Goal: Information Seeking & Learning: Understand process/instructions

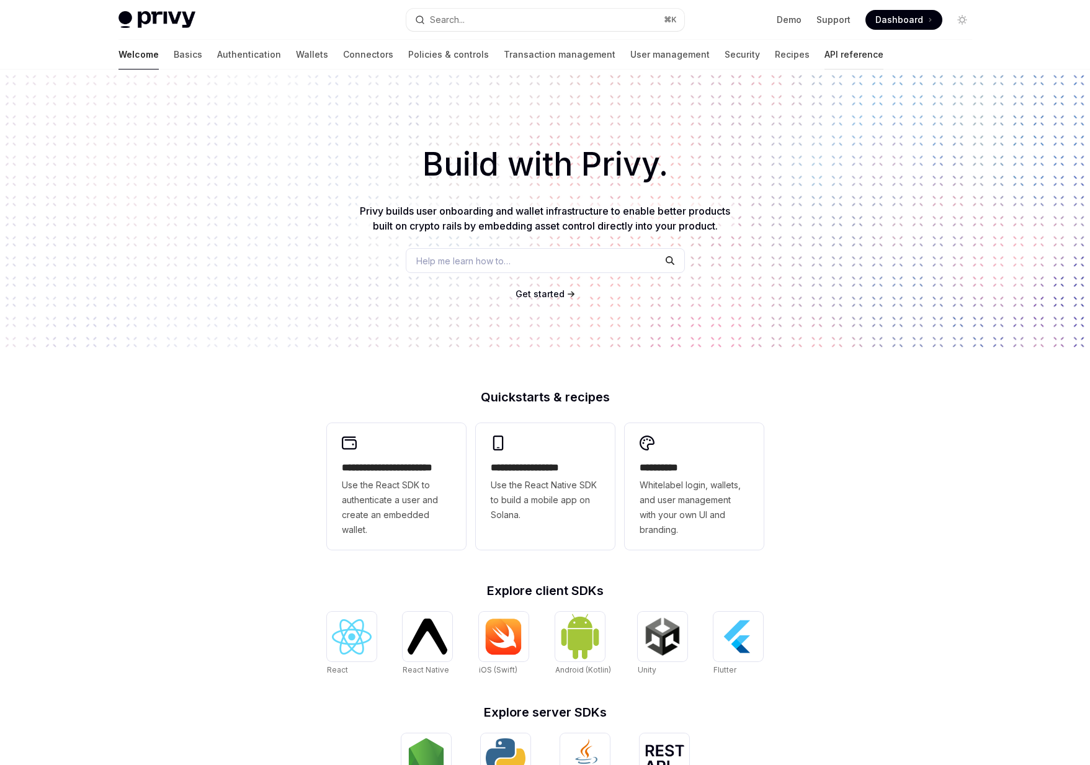
click at [452, 52] on link "API reference" at bounding box center [854, 55] width 59 height 30
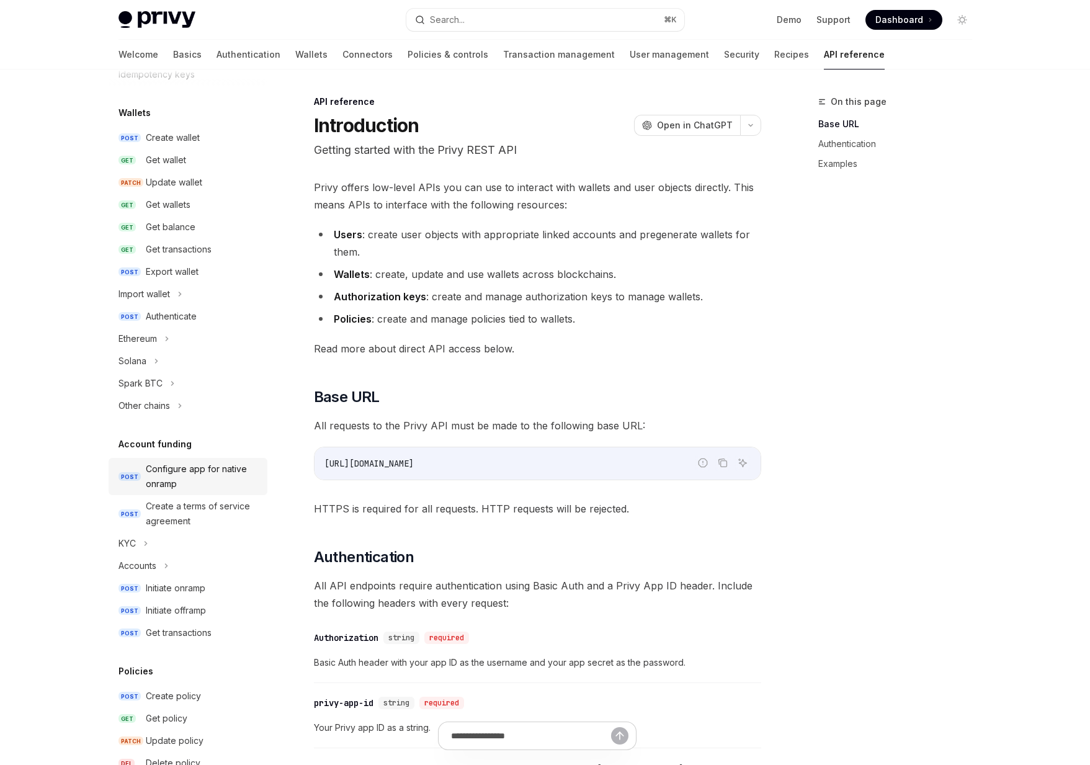
scroll to position [99, 0]
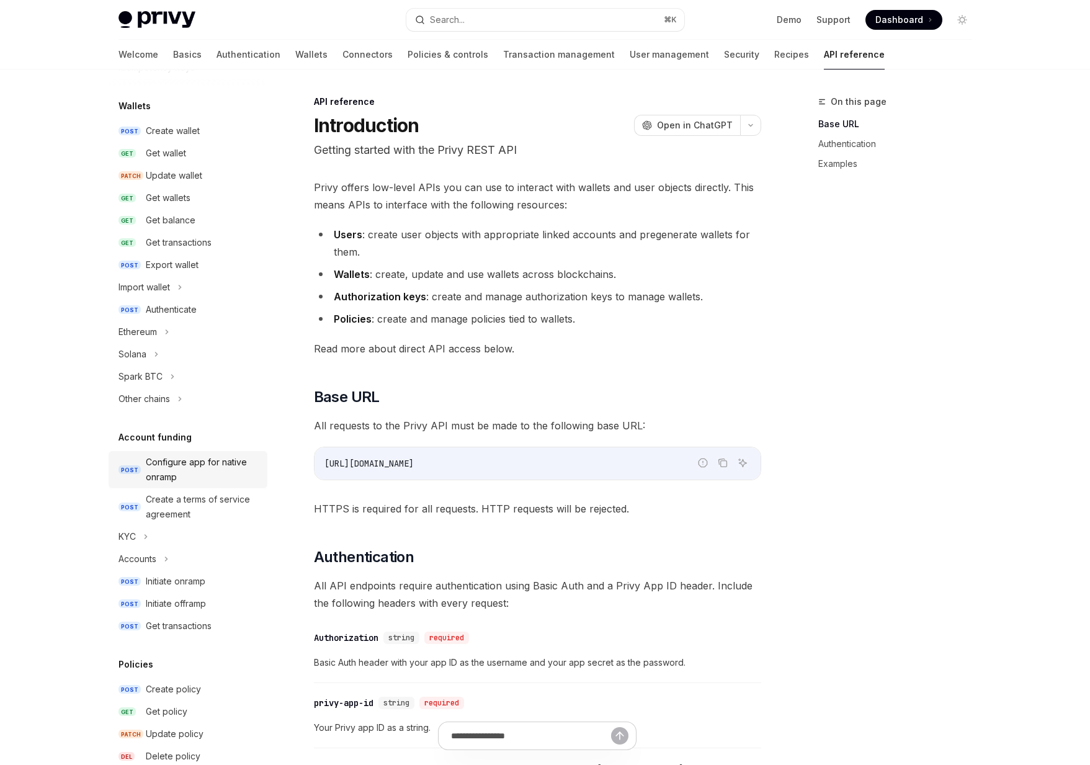
click at [191, 480] on div "Configure app for native onramp" at bounding box center [203, 470] width 114 height 30
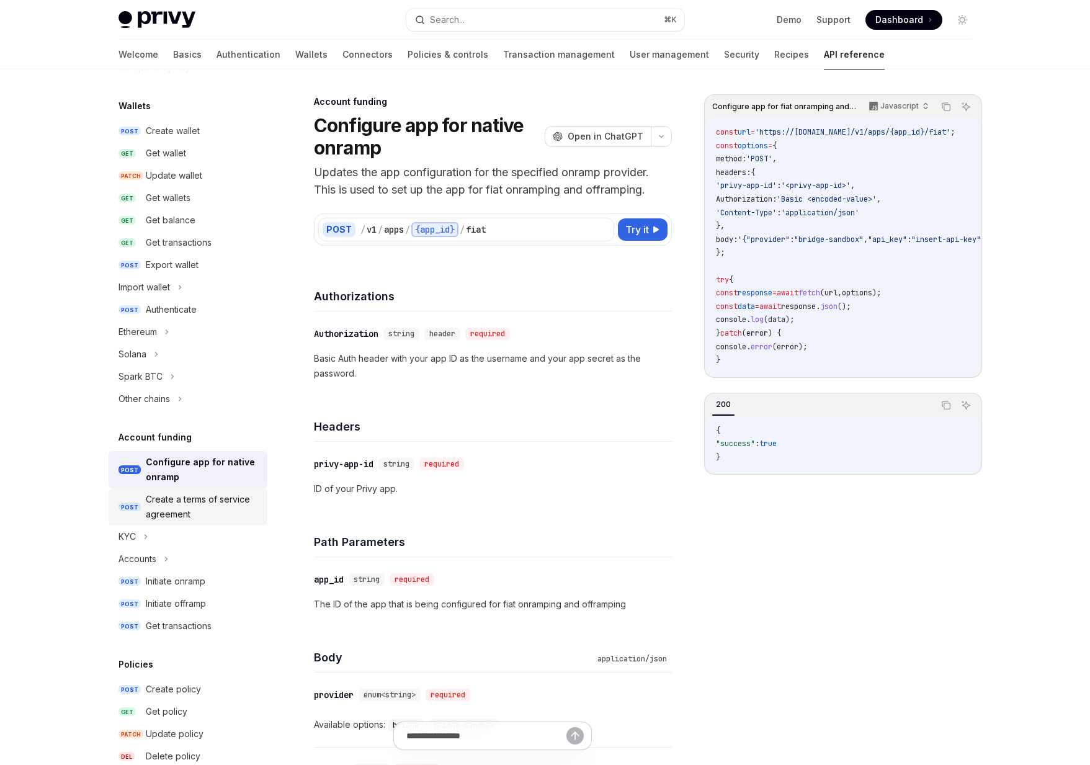
click at [179, 507] on div "Create a terms of service agreement" at bounding box center [203, 507] width 114 height 30
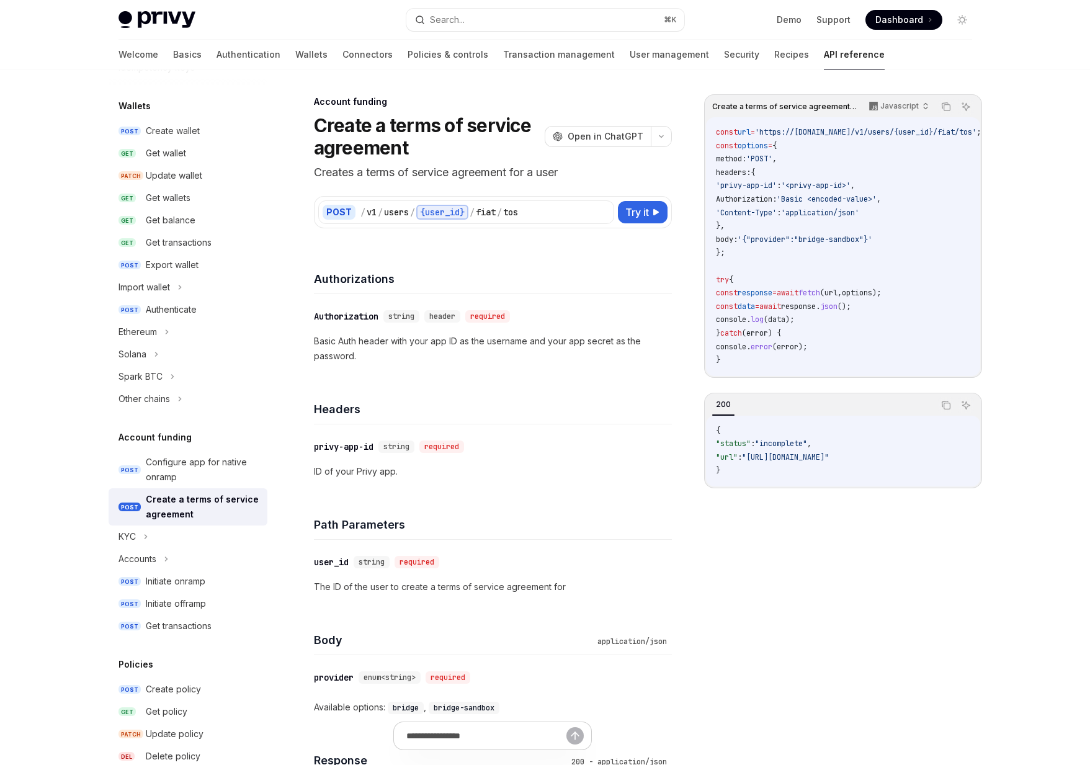
scroll to position [18, 0]
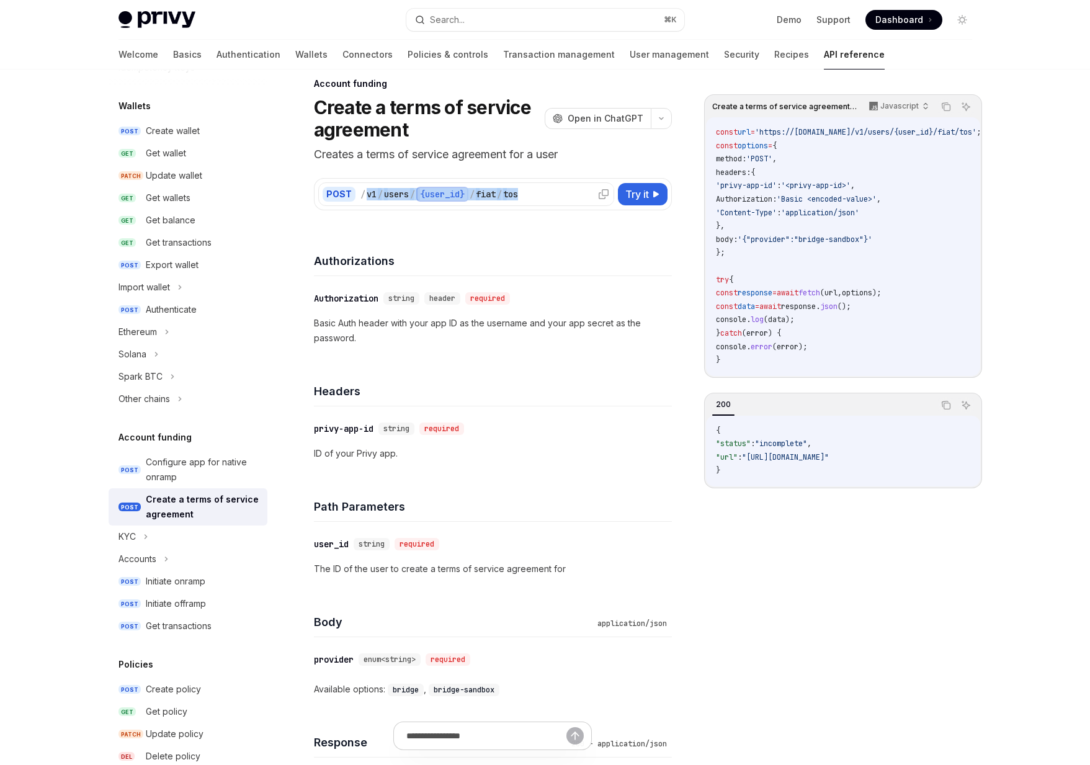
drag, startPoint x: 367, startPoint y: 196, endPoint x: 524, endPoint y: 194, distance: 157.6
click at [452, 194] on div "/ v1 / users / {user_id} / fiat / tos" at bounding box center [485, 194] width 249 height 15
click at [150, 536] on div "KYC" at bounding box center [188, 537] width 159 height 22
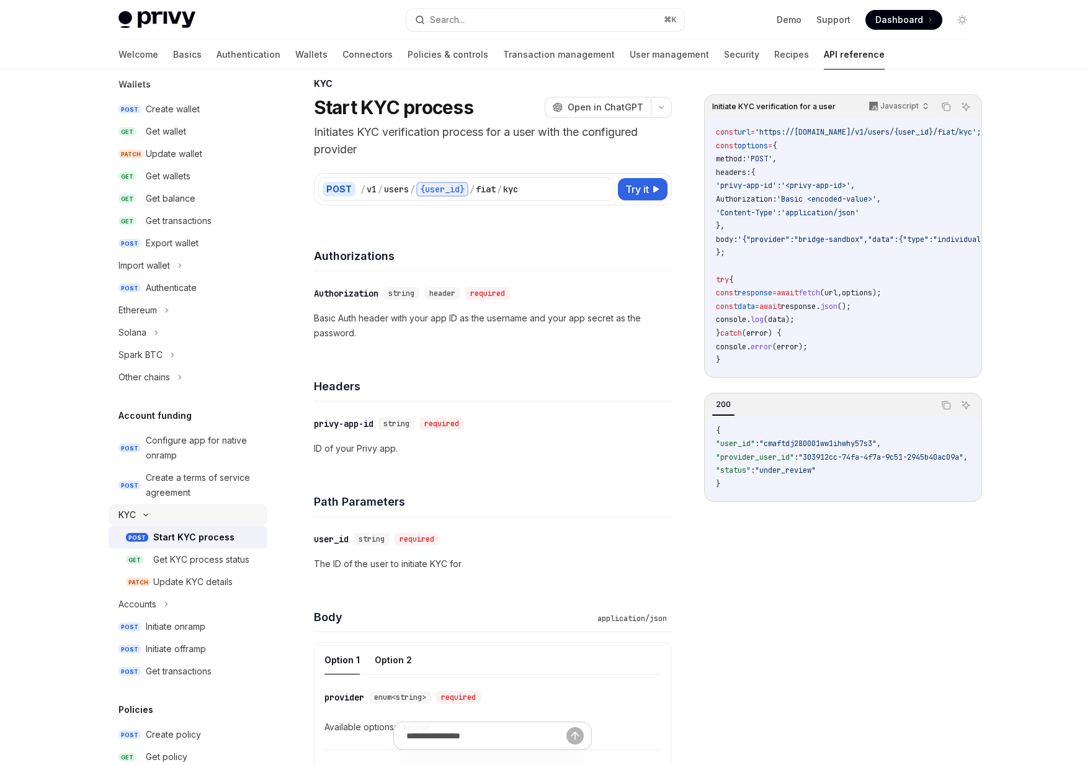
scroll to position [122, 0]
click at [158, 560] on div "Get KYC process status" at bounding box center [201, 557] width 96 height 15
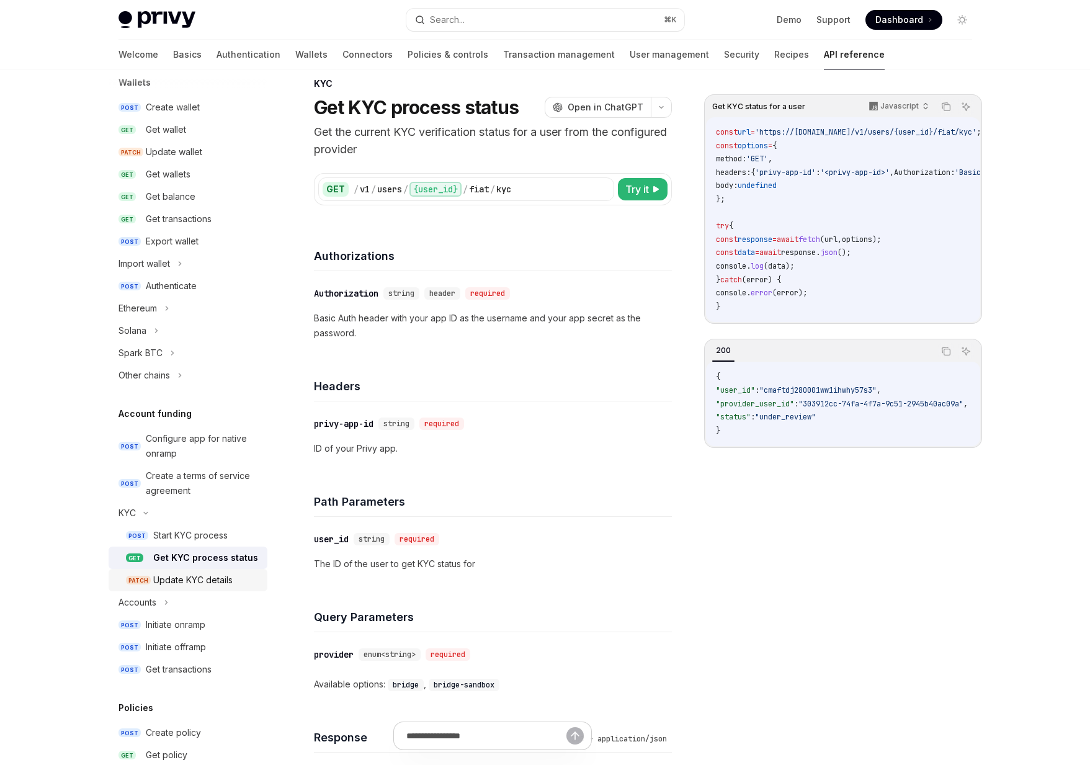
click at [175, 581] on div "Update KYC details" at bounding box center [192, 580] width 79 height 15
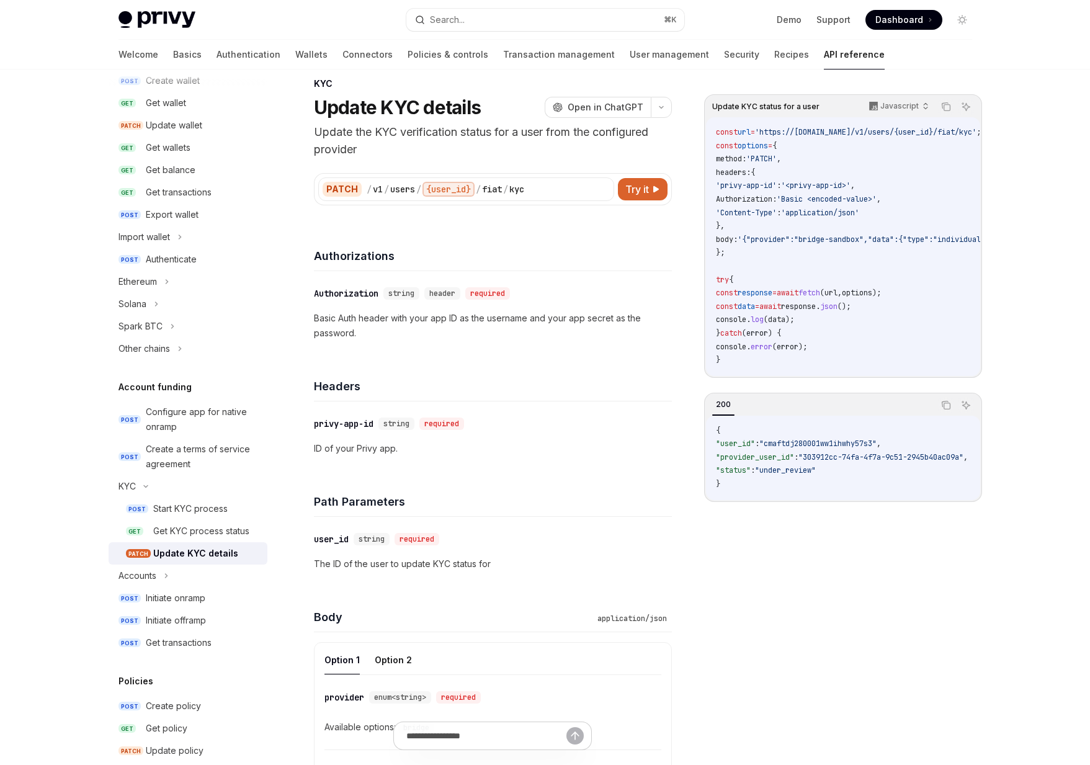
scroll to position [145, 0]
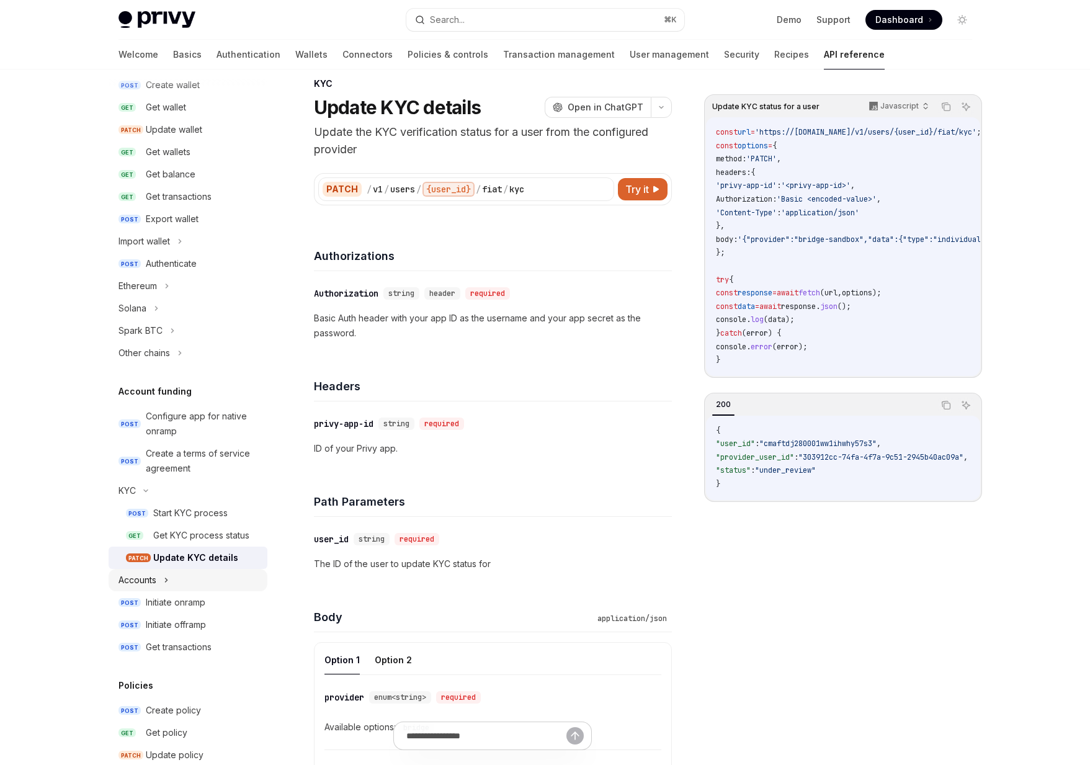
click at [157, 581] on div "Accounts" at bounding box center [188, 580] width 159 height 22
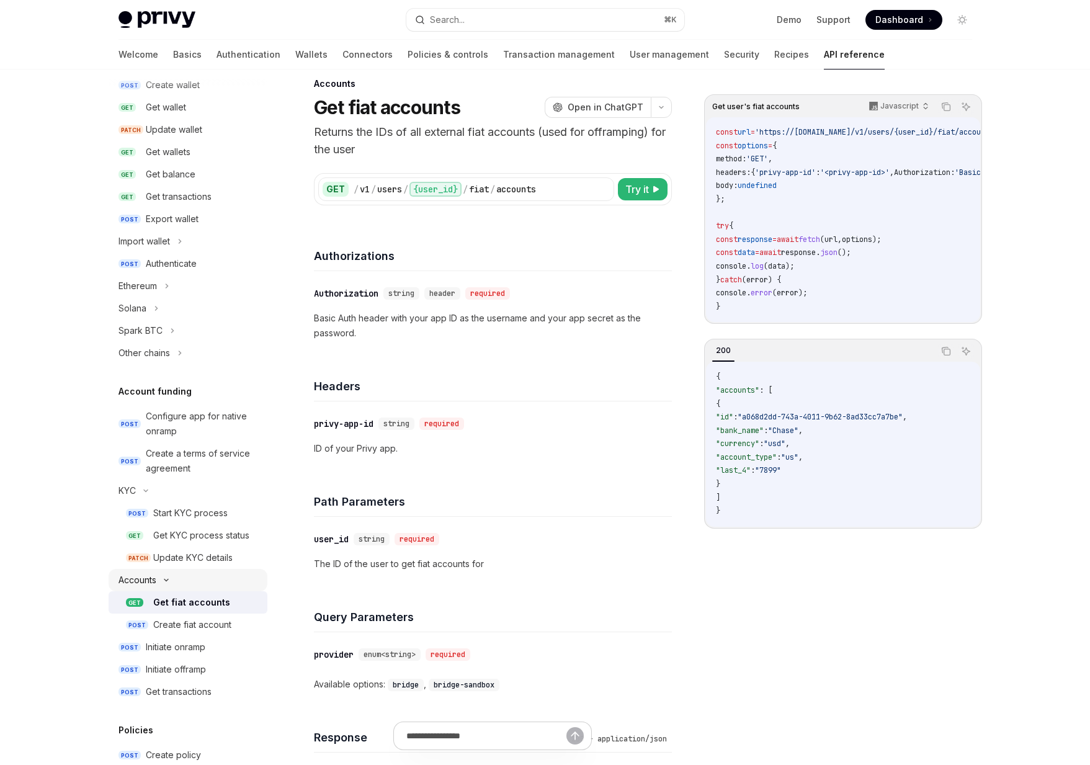
scroll to position [174, 0]
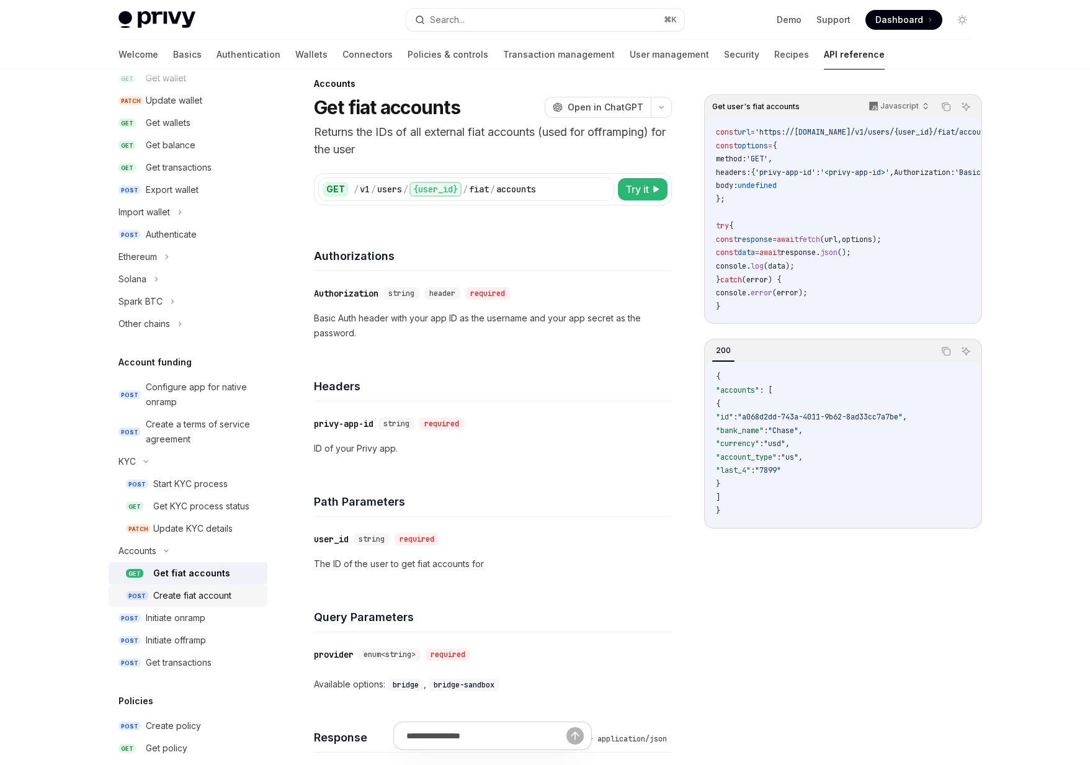
click at [182, 588] on div "Create fiat account" at bounding box center [192, 595] width 78 height 15
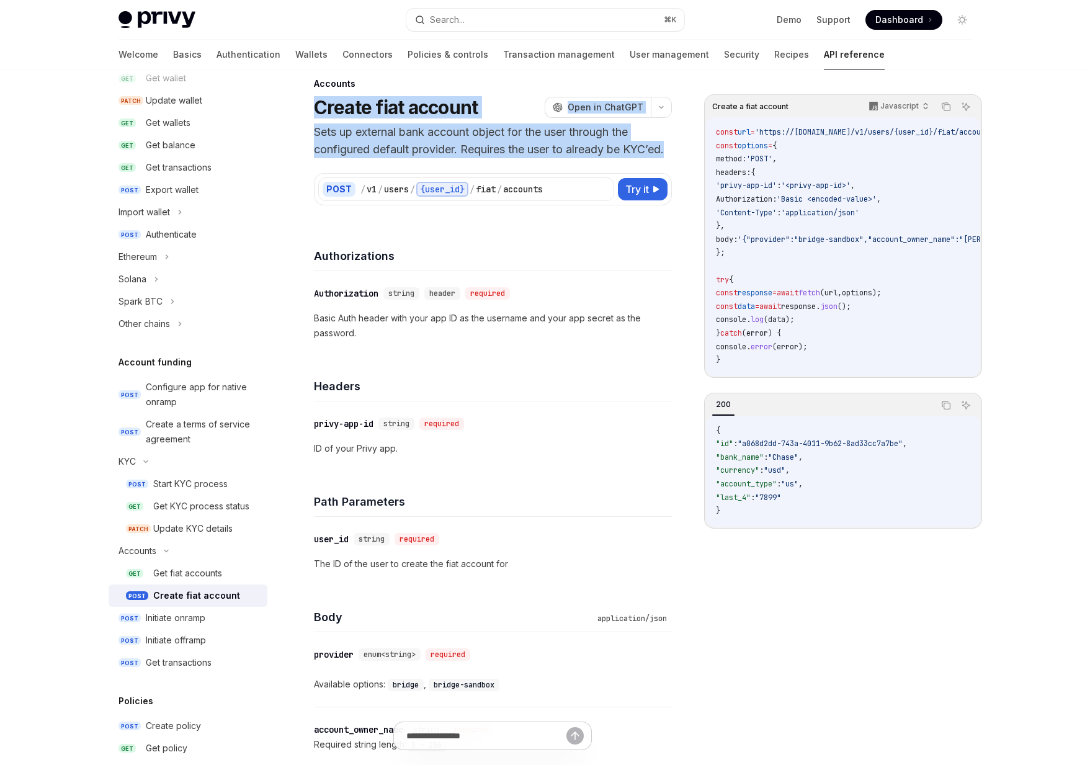
drag, startPoint x: 402, startPoint y: 166, endPoint x: 312, endPoint y: 110, distance: 105.4
click at [452, 48] on link "Recipes" at bounding box center [791, 55] width 35 height 30
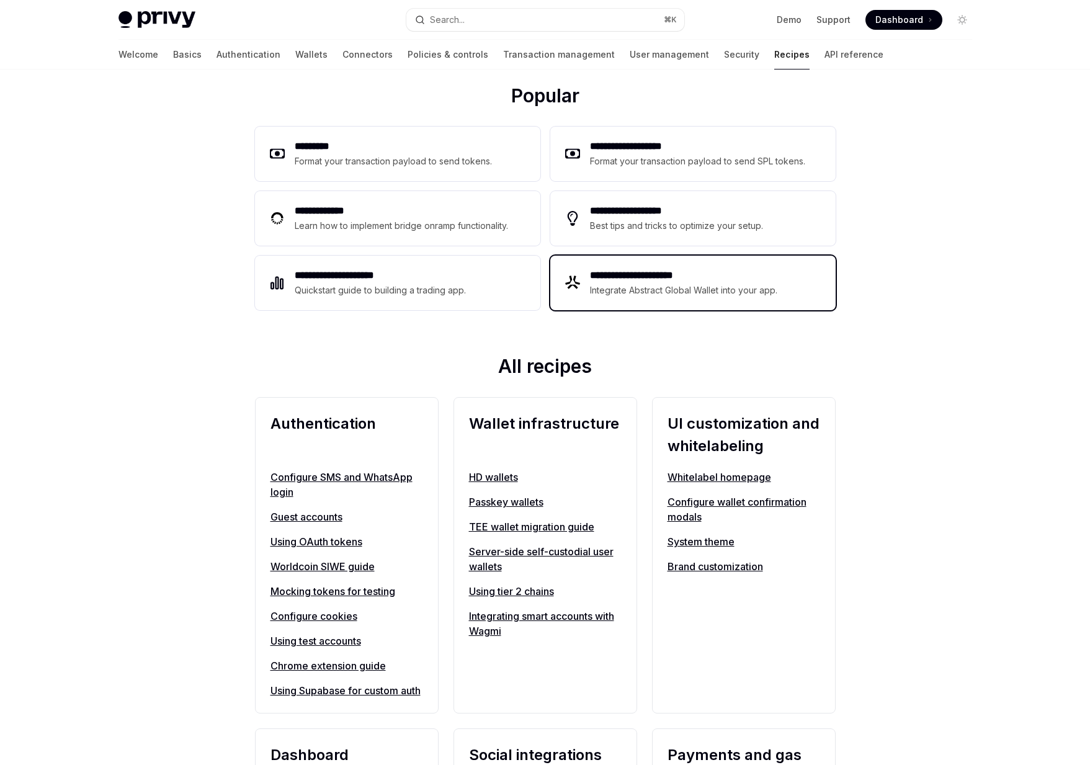
scroll to position [184, 0]
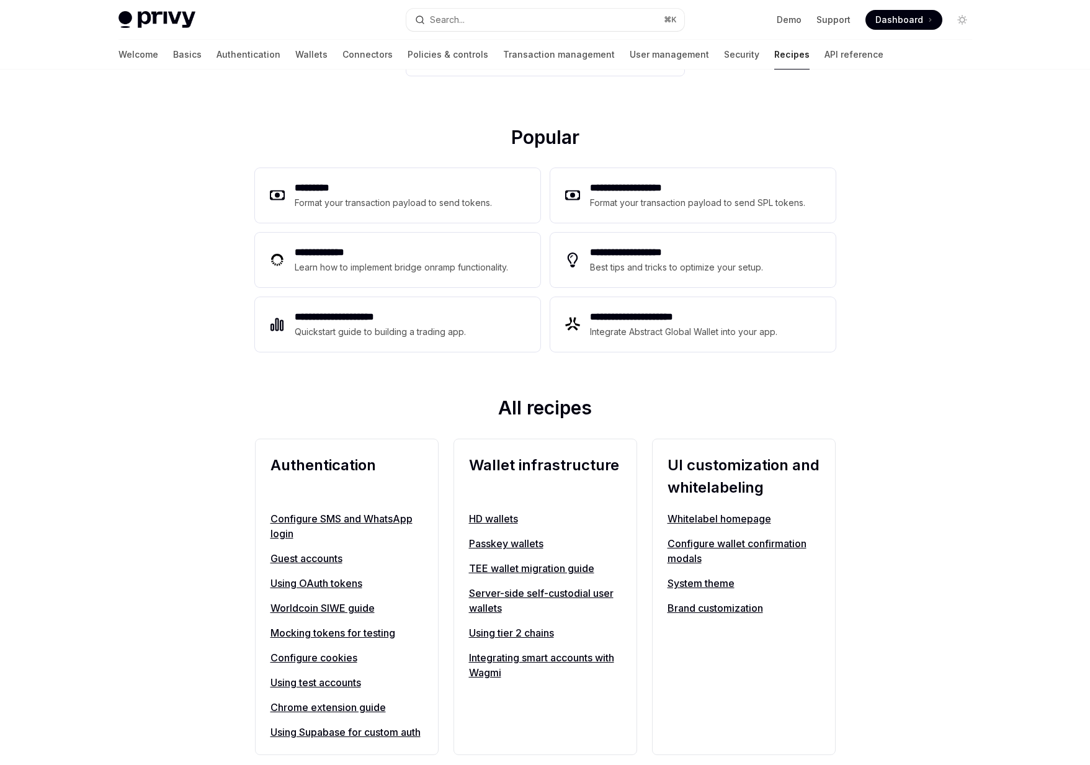
scroll to position [113, 0]
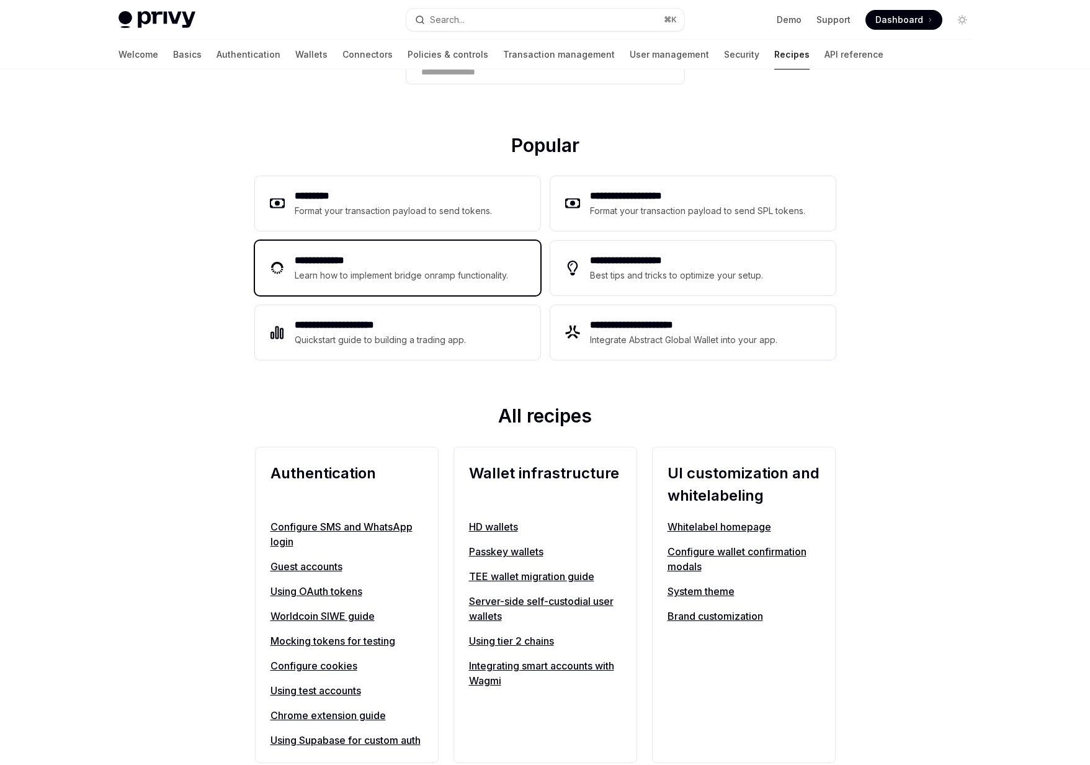
click at [405, 251] on div "**********" at bounding box center [397, 268] width 285 height 55
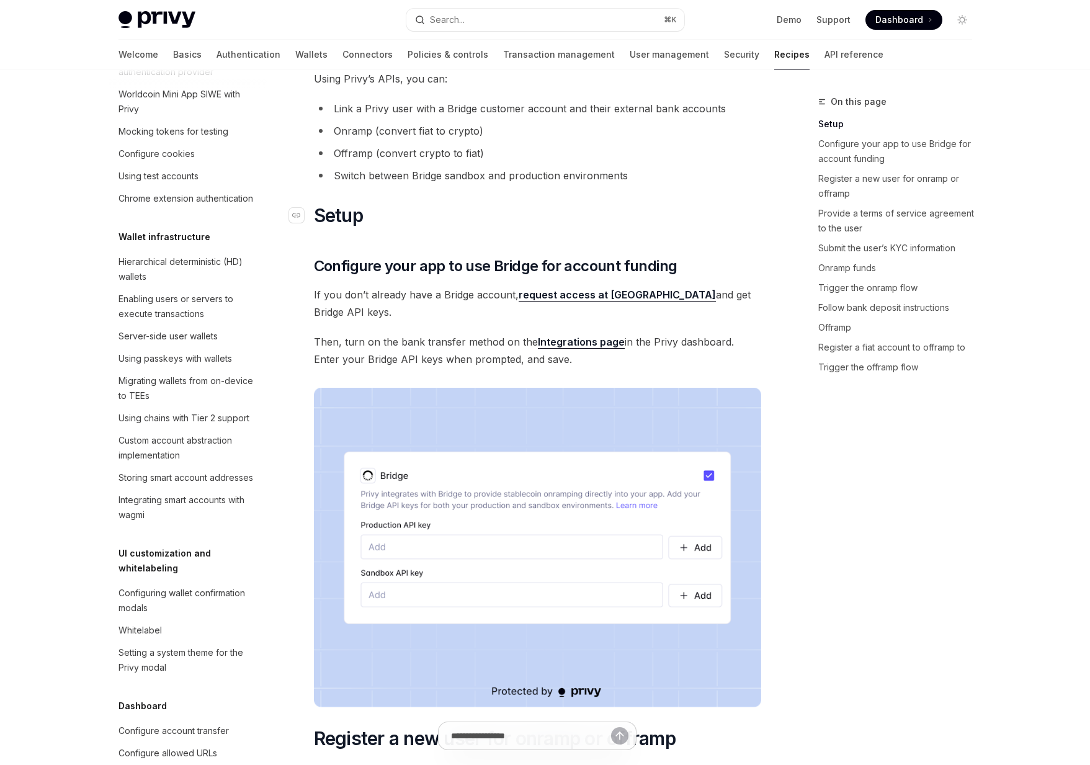
scroll to position [171, 0]
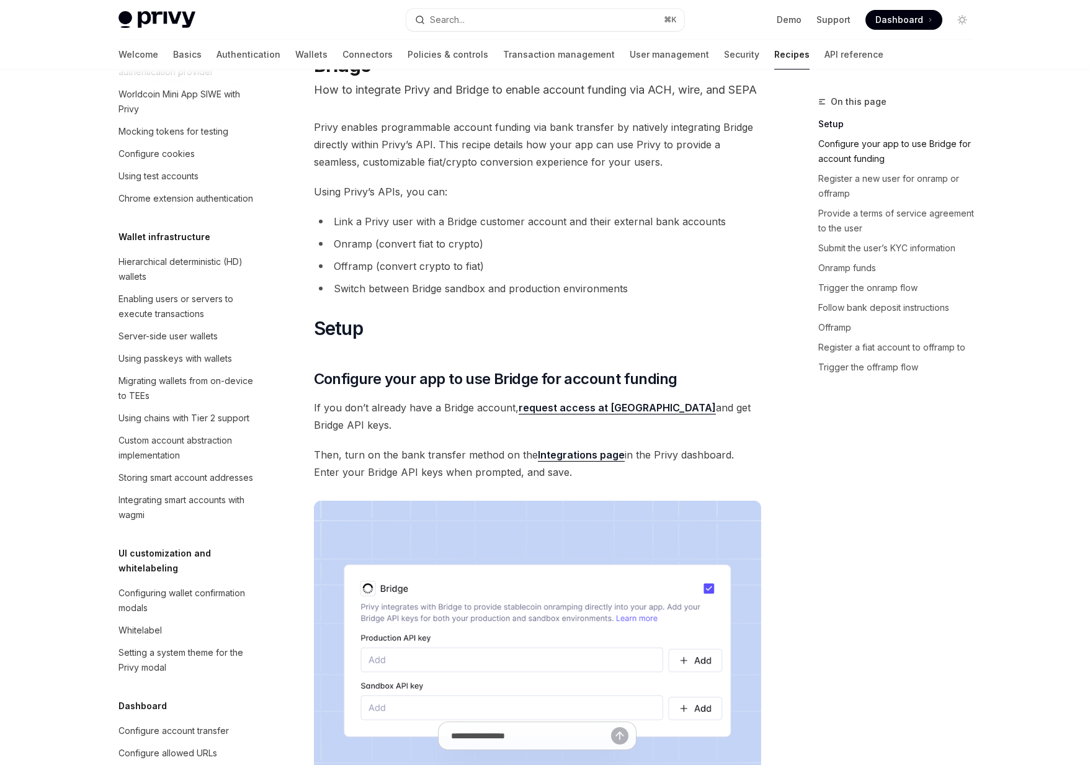
click at [452, 158] on link "Configure your app to use Bridge for account funding" at bounding box center [901, 151] width 164 height 35
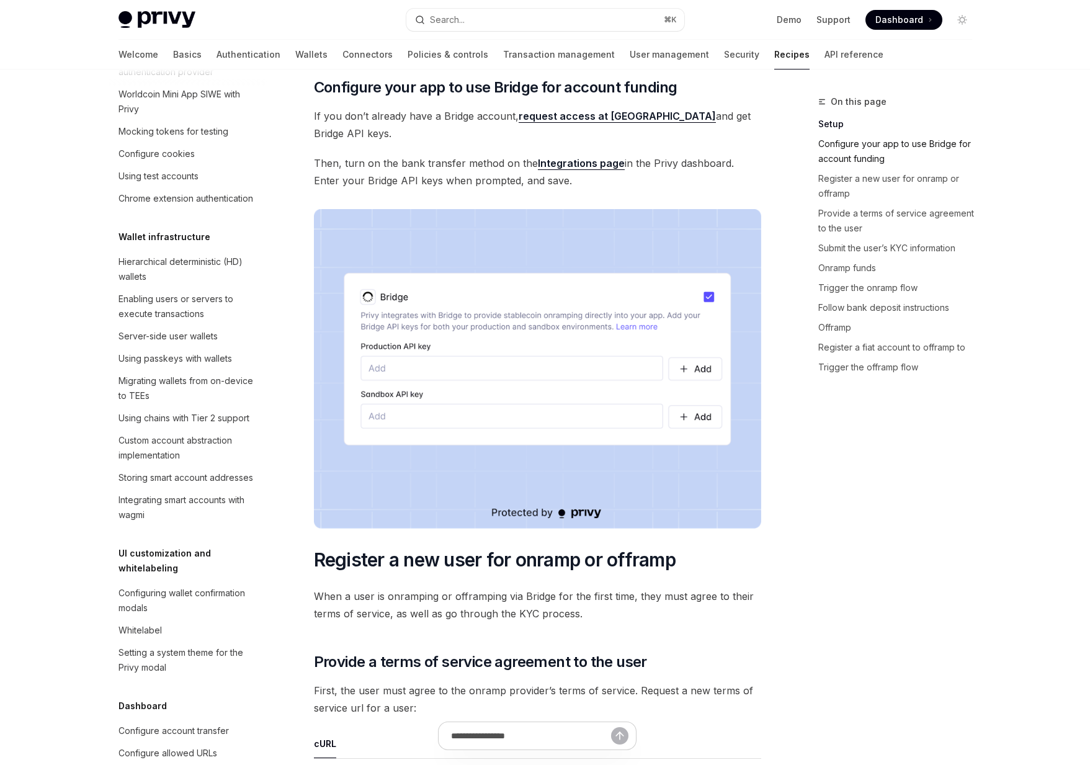
scroll to position [356, 0]
click at [452, 182] on link "Register a new user for onramp or offramp" at bounding box center [901, 186] width 164 height 35
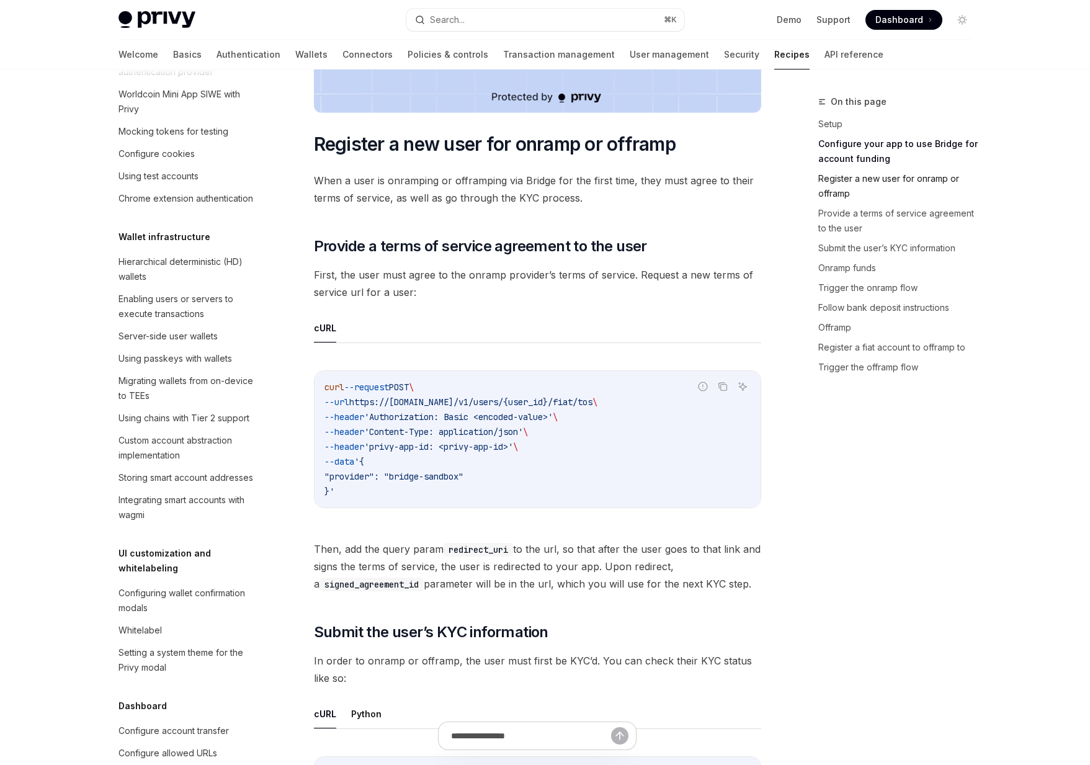
scroll to position [810, 0]
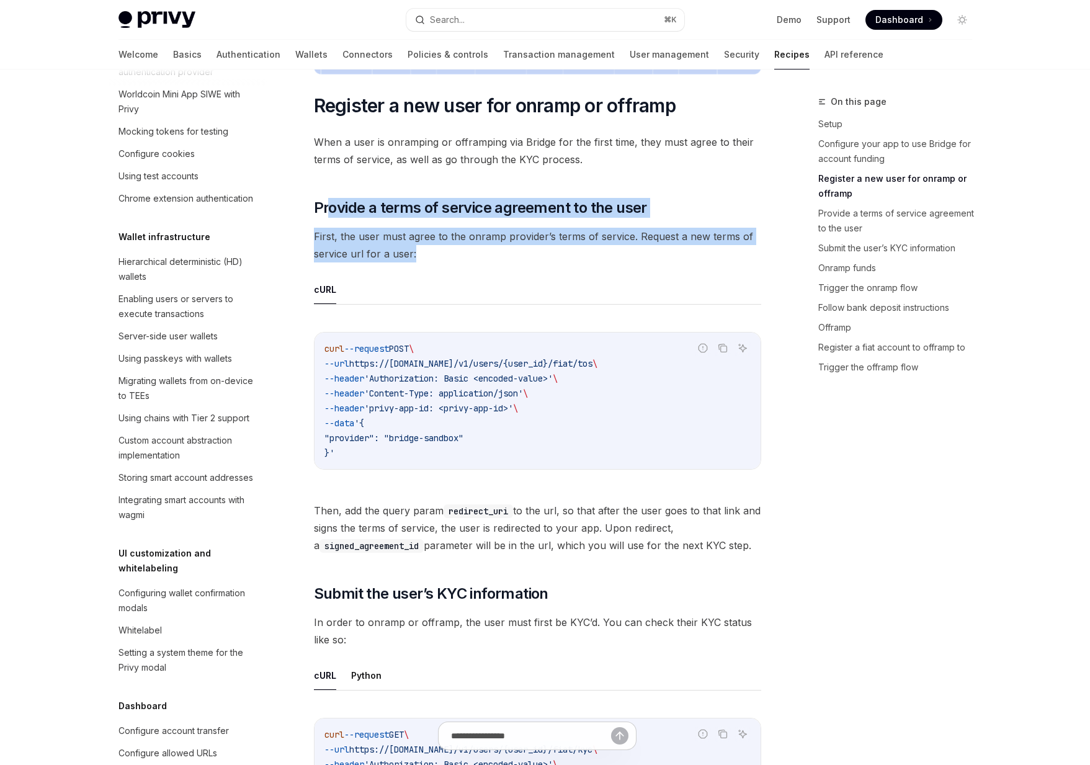
drag, startPoint x: 330, startPoint y: 207, endPoint x: 485, endPoint y: 247, distance: 159.5
click at [452, 215] on link "Provide a terms of service agreement to the user" at bounding box center [901, 221] width 164 height 35
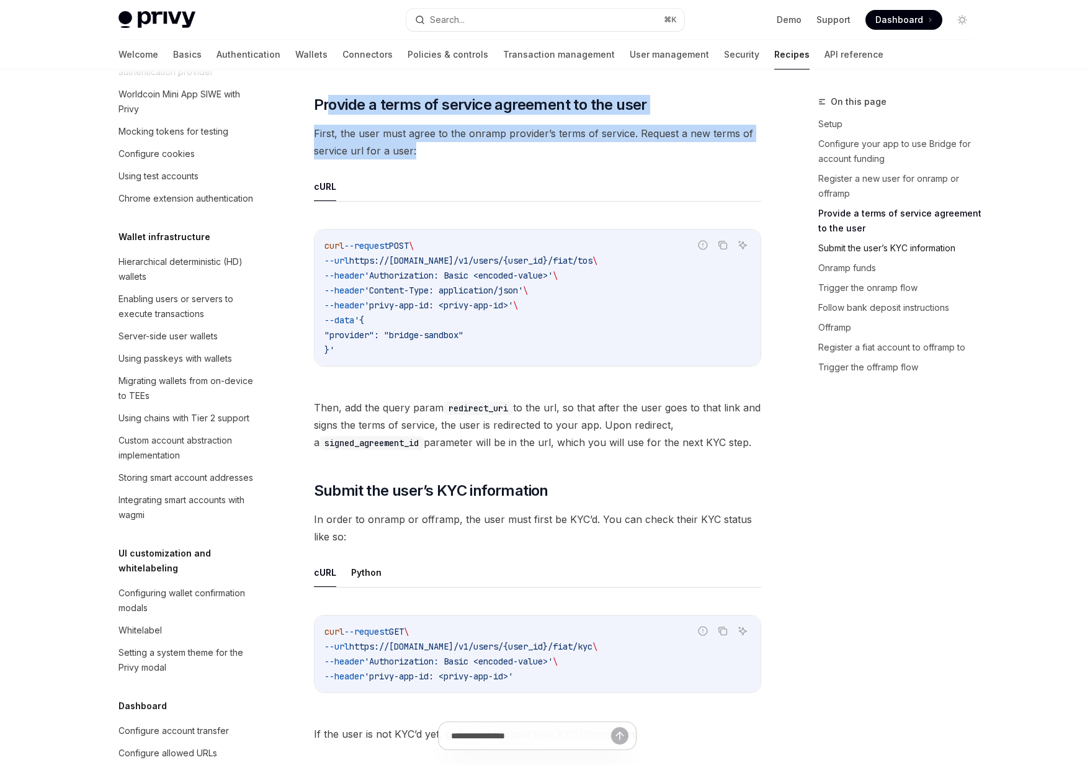
click at [452, 249] on link "Submit the user’s KYC information" at bounding box center [901, 248] width 164 height 20
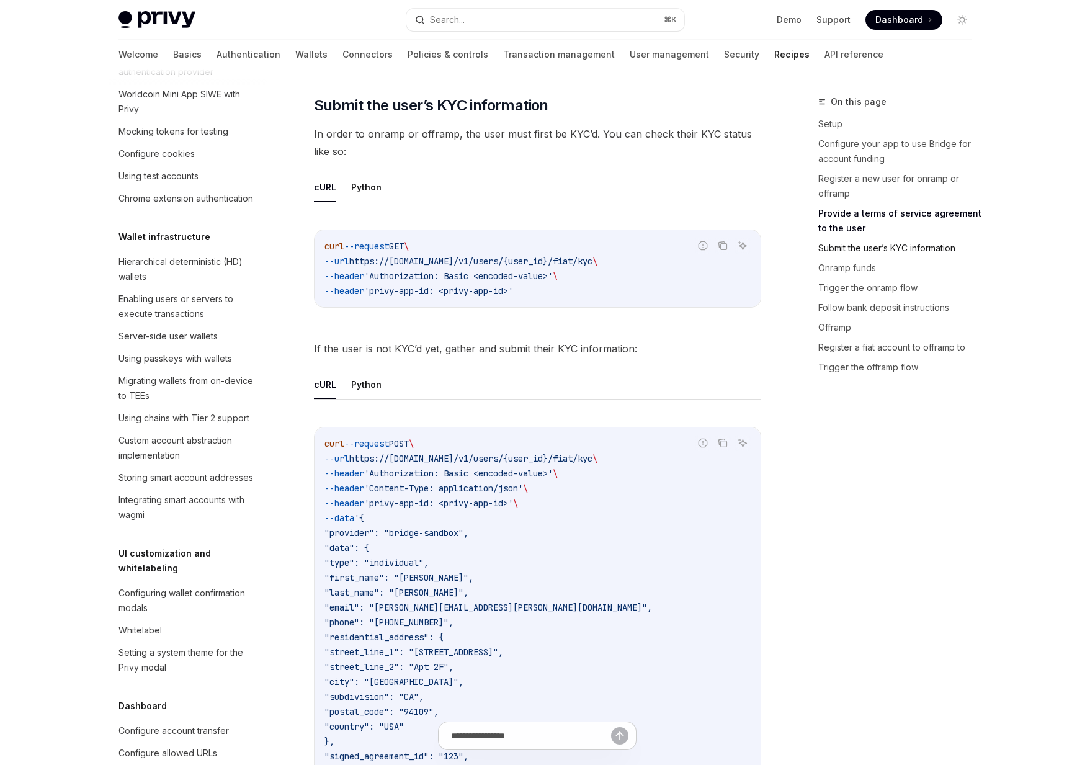
scroll to position [1299, 0]
click at [452, 267] on link "Onramp funds" at bounding box center [901, 268] width 164 height 20
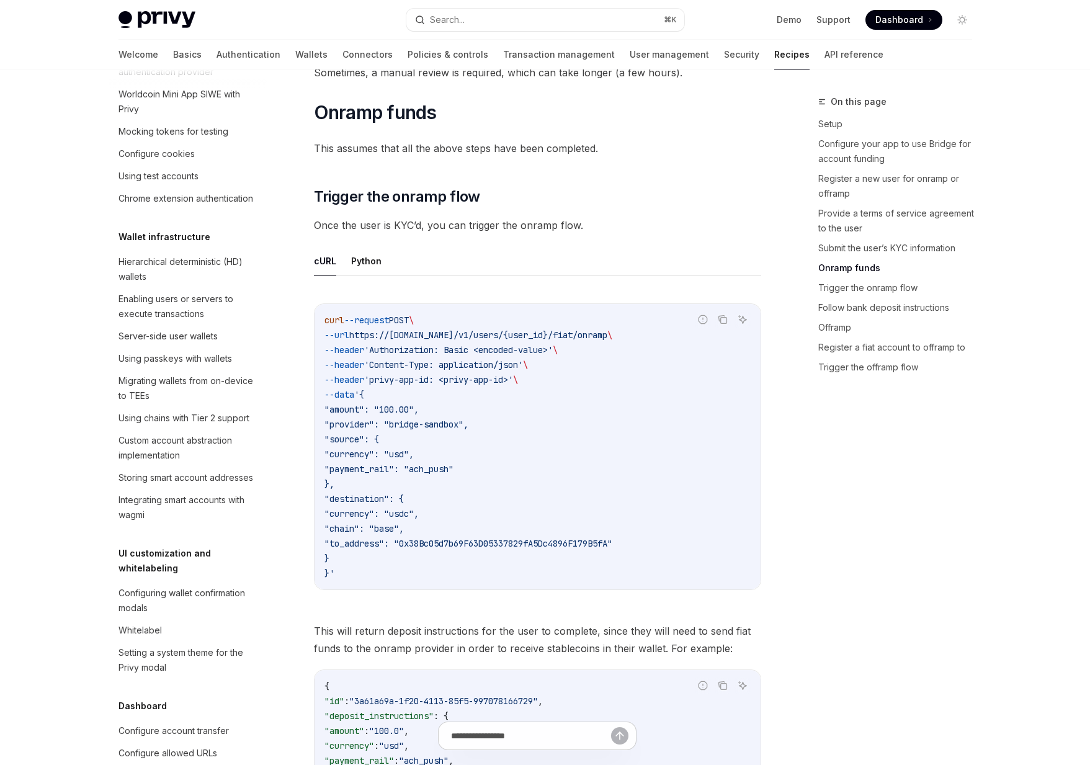
scroll to position [2242, 0]
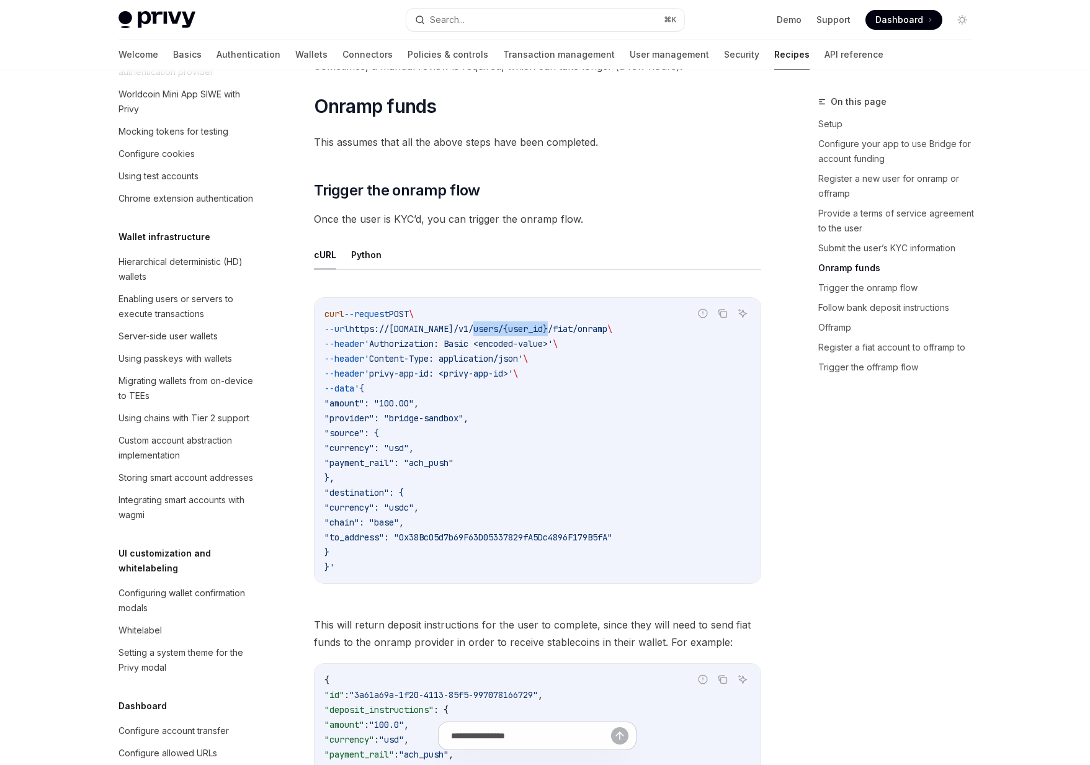
drag, startPoint x: 491, startPoint y: 330, endPoint x: 568, endPoint y: 331, distance: 76.3
click at [452, 331] on span "https://[DOMAIN_NAME]/v1/users/{user_id}/fiat/onramp" at bounding box center [478, 328] width 258 height 11
drag, startPoint x: 577, startPoint y: 330, endPoint x: 631, endPoint y: 329, distance: 54.0
click at [452, 329] on span "https://[DOMAIN_NAME]/v1/users/{user_id}/fiat/onramp" at bounding box center [478, 328] width 258 height 11
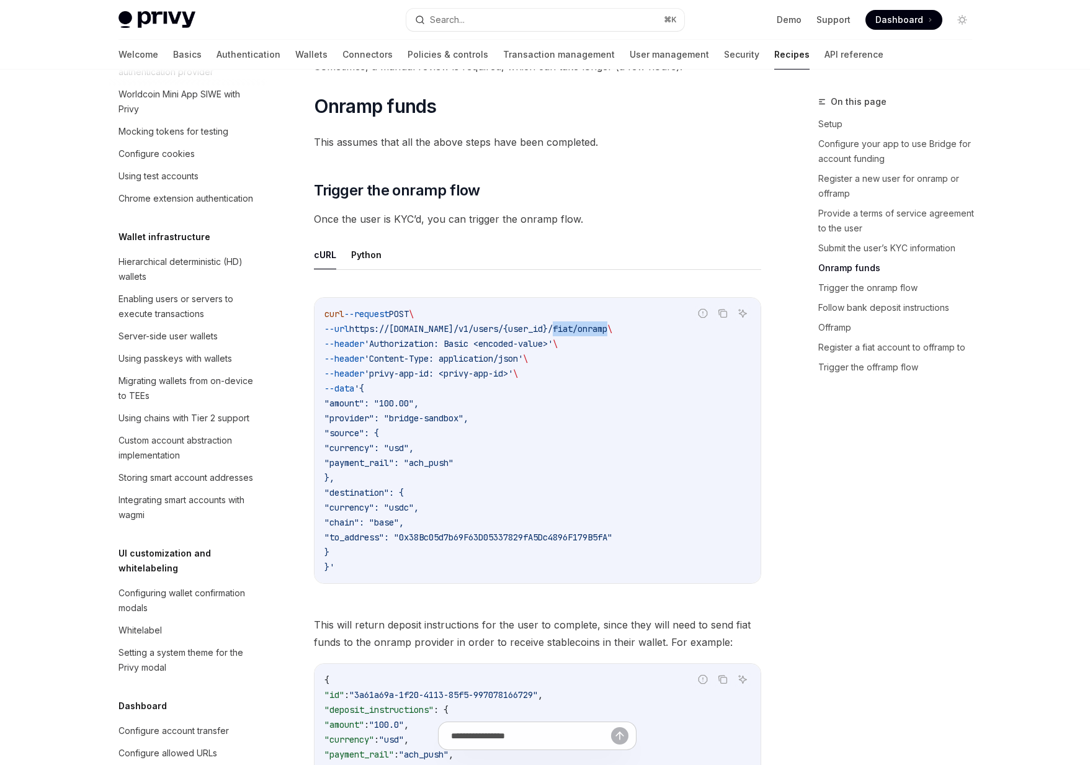
click at [452, 329] on span "https://[DOMAIN_NAME]/v1/users/{user_id}/fiat/onramp" at bounding box center [478, 328] width 258 height 11
drag, startPoint x: 366, startPoint y: 442, endPoint x: 374, endPoint y: 467, distance: 26.1
click at [374, 467] on code "curl --request POST \ --url https://[DOMAIN_NAME]/v1/users/{user_id}/fiat/onram…" at bounding box center [538, 441] width 426 height 268
drag, startPoint x: 436, startPoint y: 464, endPoint x: 470, endPoint y: 461, distance: 33.7
click at [452, 461] on span ""payment_rail": "ach_push"" at bounding box center [389, 462] width 129 height 11
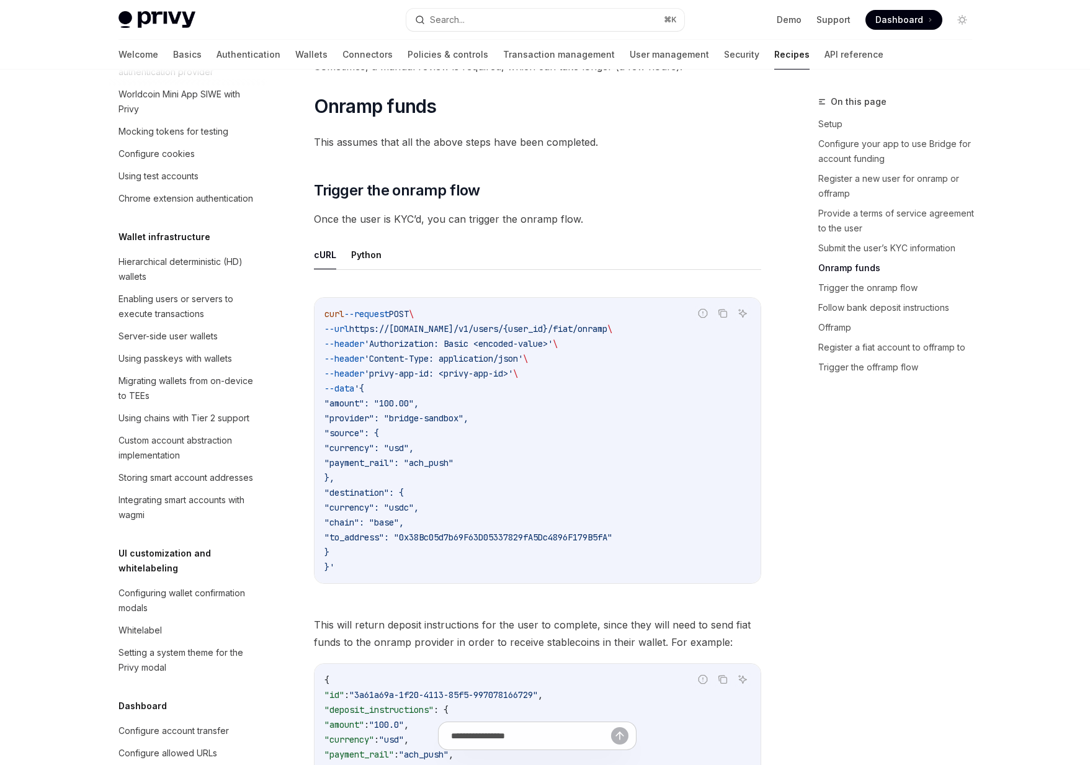
drag, startPoint x: 470, startPoint y: 461, endPoint x: 454, endPoint y: 460, distance: 15.6
click at [452, 460] on span ""payment_rail": "ach_push"" at bounding box center [389, 462] width 129 height 11
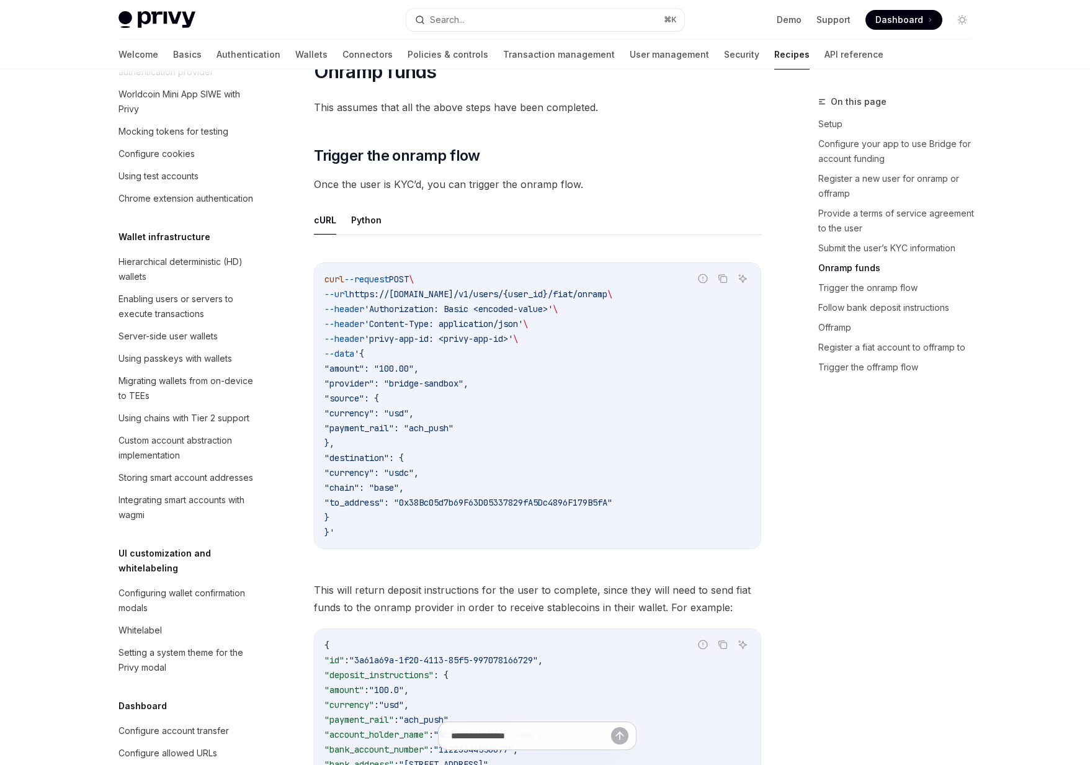
scroll to position [2283, 0]
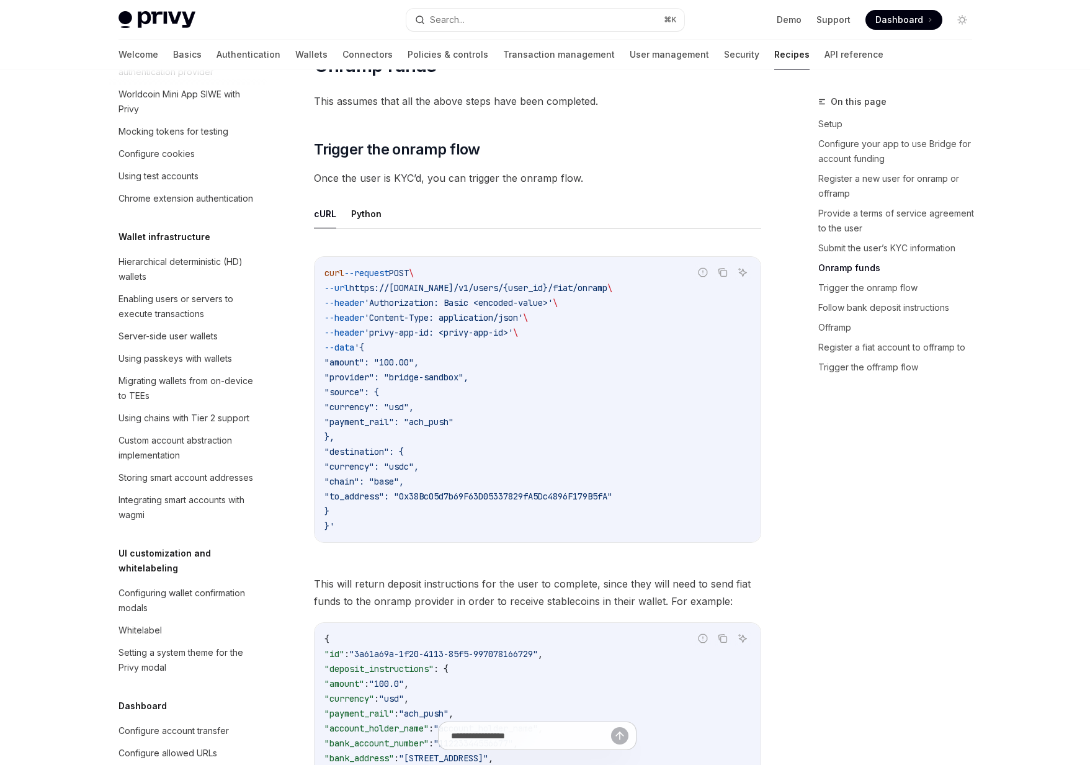
drag, startPoint x: 416, startPoint y: 459, endPoint x: 428, endPoint y: 464, distance: 12.8
click at [428, 464] on code "curl --request POST \ --url https://[DOMAIN_NAME]/v1/users/{user_id}/fiat/onram…" at bounding box center [538, 400] width 426 height 268
drag, startPoint x: 410, startPoint y: 477, endPoint x: 428, endPoint y: 477, distance: 18.0
click at [404, 477] on span ""chain": "base"," at bounding box center [364, 481] width 79 height 11
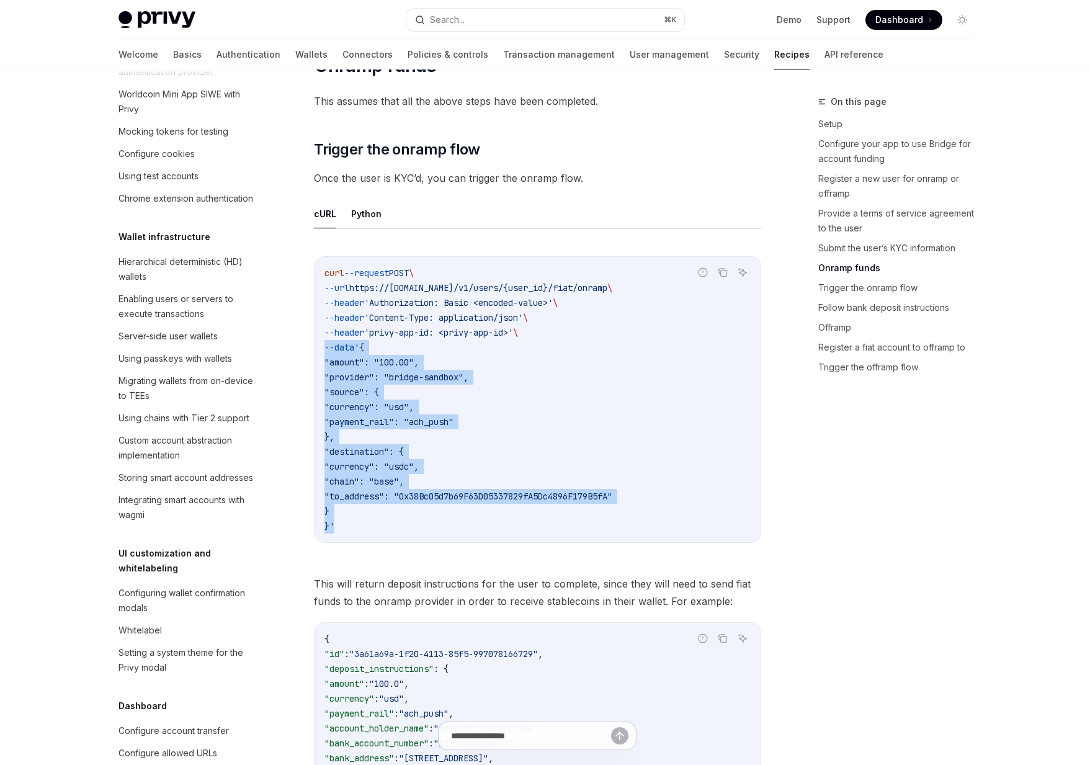
drag, startPoint x: 388, startPoint y: 528, endPoint x: 323, endPoint y: 352, distance: 188.1
click at [323, 352] on div "curl --request POST \ --url https://[DOMAIN_NAME]/v1/users/{user_id}/fiat/onram…" at bounding box center [538, 399] width 446 height 285
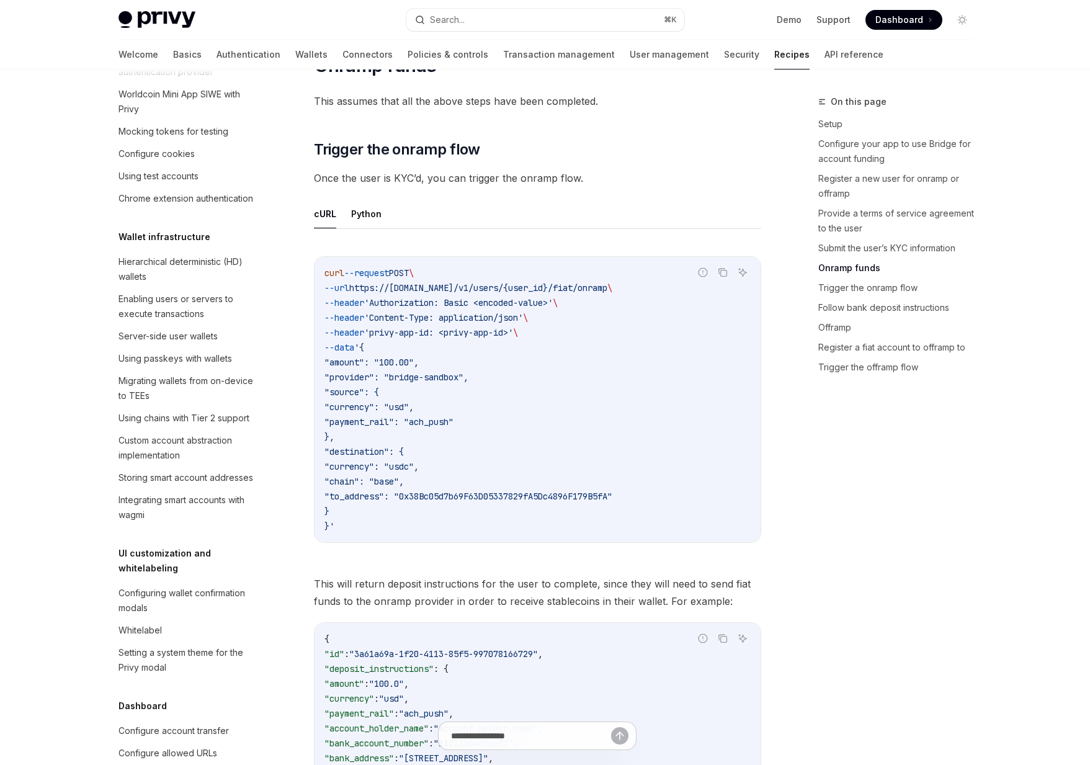
click at [442, 523] on code "curl --request POST \ --url https://[DOMAIN_NAME]/v1/users/{user_id}/fiat/onram…" at bounding box center [538, 400] width 426 height 268
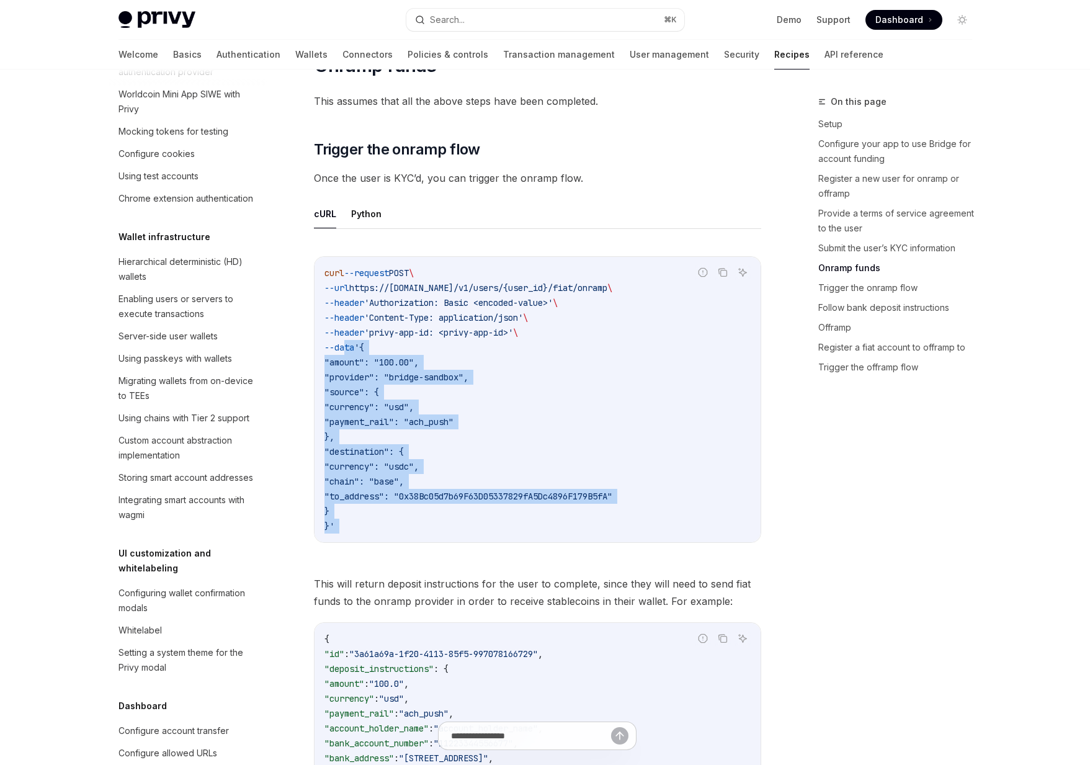
drag, startPoint x: 442, startPoint y: 523, endPoint x: 352, endPoint y: 341, distance: 202.9
click at [352, 341] on code "curl --request POST \ --url https://[DOMAIN_NAME]/v1/users/{user_id}/fiat/onram…" at bounding box center [538, 400] width 426 height 268
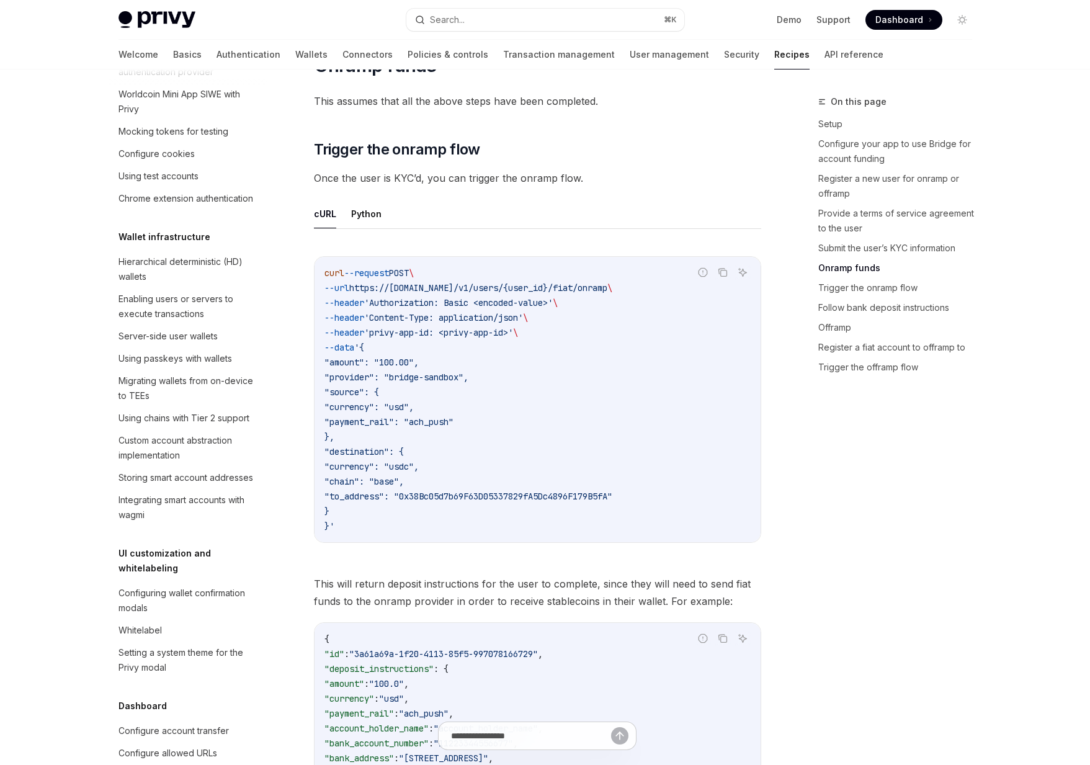
drag, startPoint x: 426, startPoint y: 492, endPoint x: 641, endPoint y: 494, distance: 215.3
click at [452, 494] on span ""to_address": "0x38Bc05d7b69F63D05337829fA5Dc4896F179B5fA"" at bounding box center [469, 496] width 288 height 11
drag, startPoint x: 641, startPoint y: 494, endPoint x: 424, endPoint y: 494, distance: 216.6
click at [424, 494] on span ""to_address": "0x38Bc05d7b69F63D05337829fA5Dc4896F179B5fA"" at bounding box center [469, 496] width 288 height 11
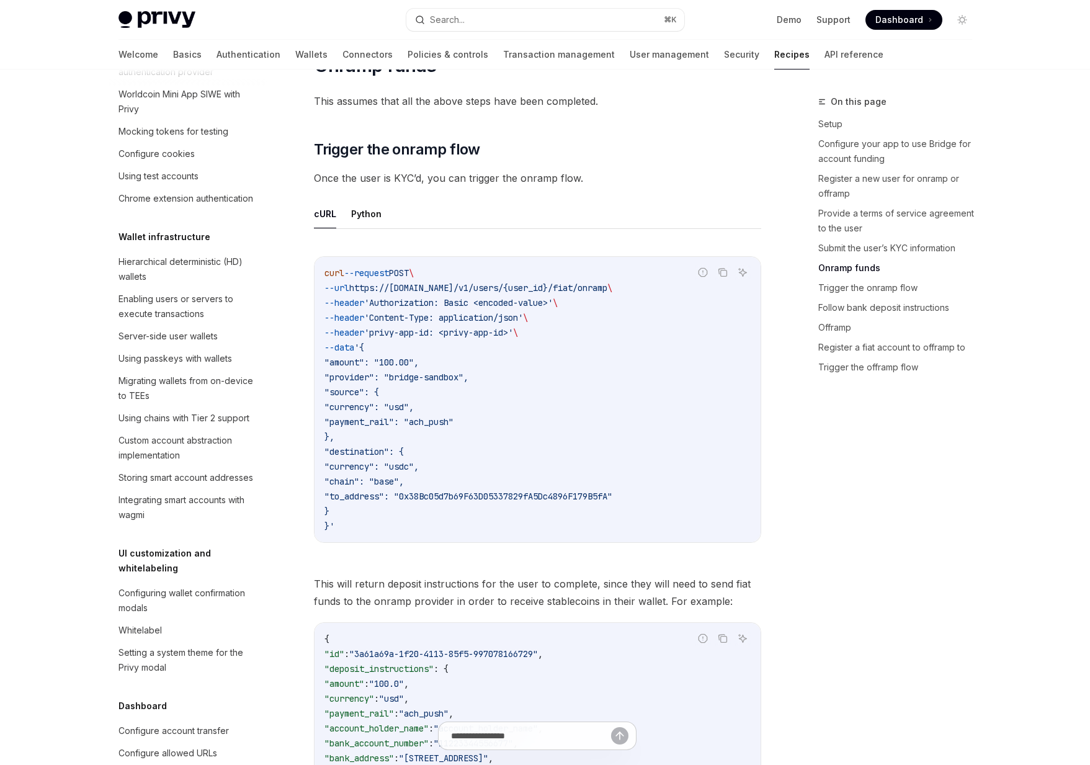
click at [424, 494] on span ""to_address": "0x38Bc05d7b69F63D05337829fA5Dc4896F179B5fA"" at bounding box center [469, 496] width 288 height 11
drag, startPoint x: 424, startPoint y: 494, endPoint x: 555, endPoint y: 507, distance: 131.6
click at [452, 501] on span ""to_address": "0x38Bc05d7b69F63D05337829fA5Dc4896F179B5fA"" at bounding box center [469, 496] width 288 height 11
click at [447, 509] on code "curl --request POST \ --url https://[DOMAIN_NAME]/v1/users/{user_id}/fiat/onram…" at bounding box center [538, 400] width 426 height 268
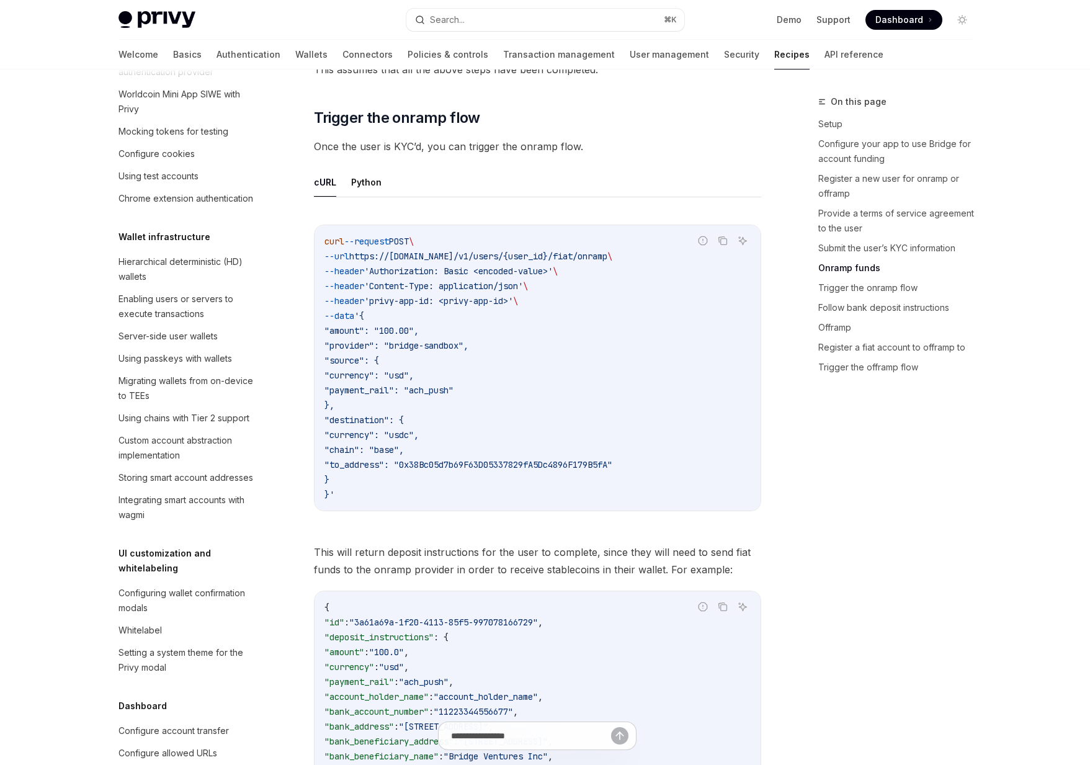
scroll to position [2314, 0]
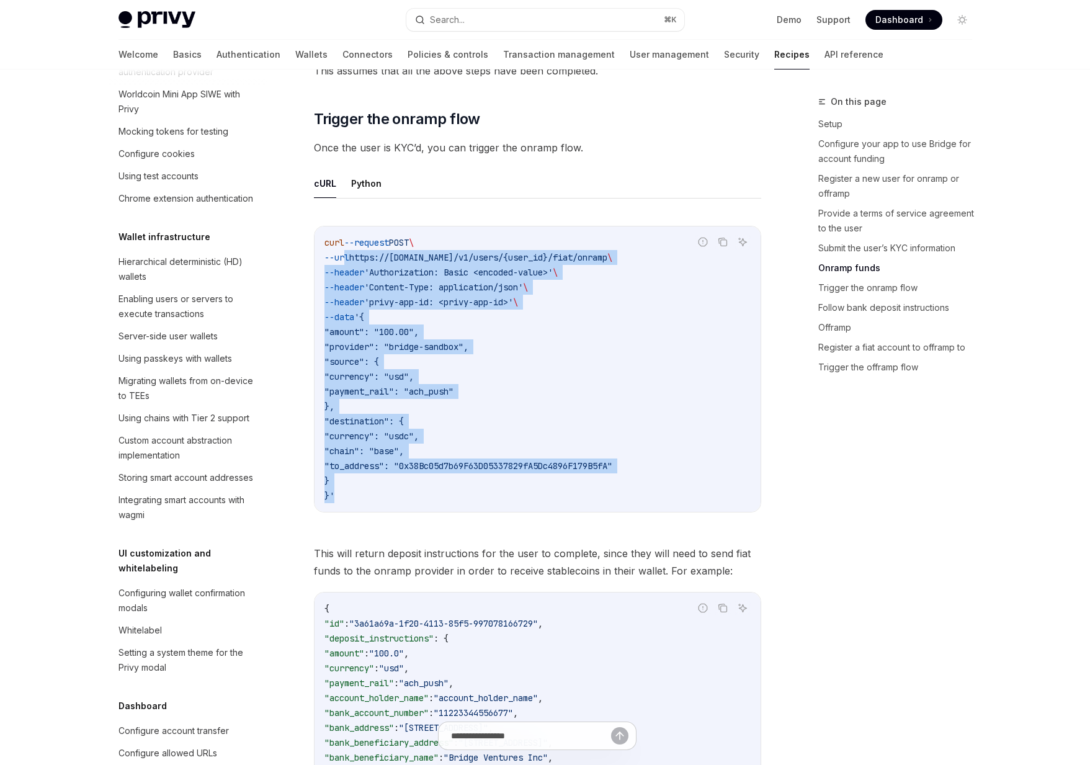
drag, startPoint x: 491, startPoint y: 505, endPoint x: 346, endPoint y: 250, distance: 293.8
click at [346, 250] on div "curl --request POST \ --url https://[DOMAIN_NAME]/v1/users/{user_id}/fiat/onram…" at bounding box center [538, 369] width 446 height 285
click at [346, 250] on code "curl --request POST \ --url https://[DOMAIN_NAME]/v1/users/{user_id}/fiat/onram…" at bounding box center [538, 369] width 426 height 268
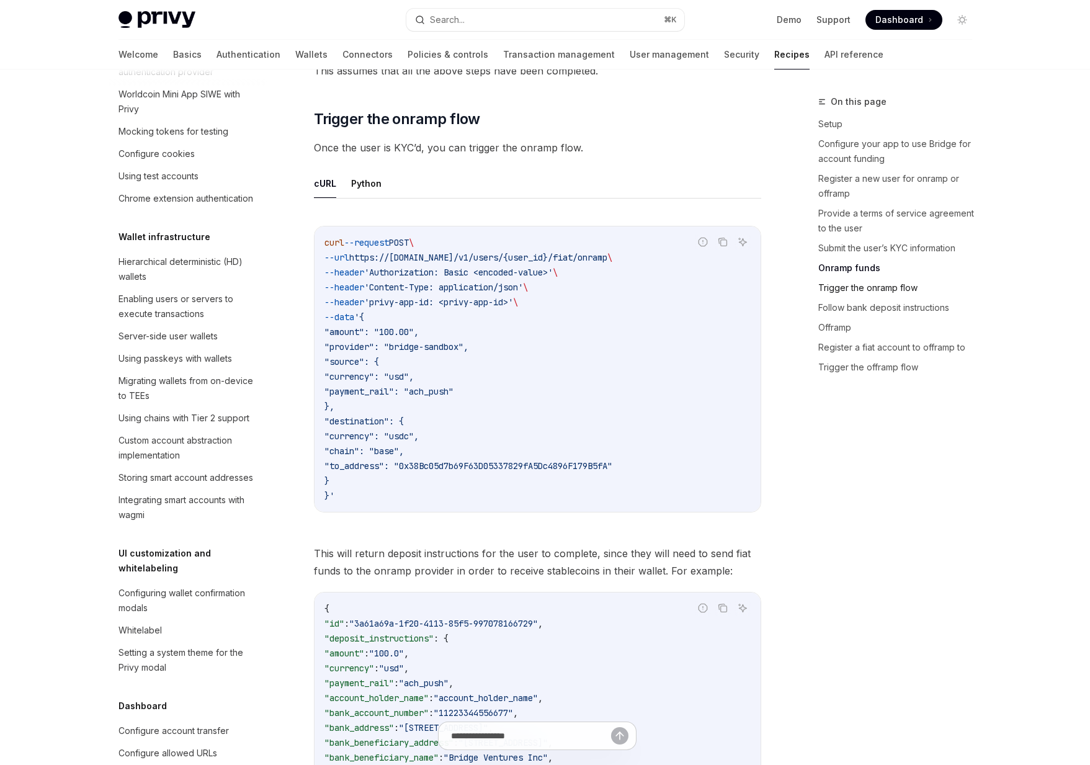
click at [452, 285] on link "Trigger the onramp flow" at bounding box center [901, 288] width 164 height 20
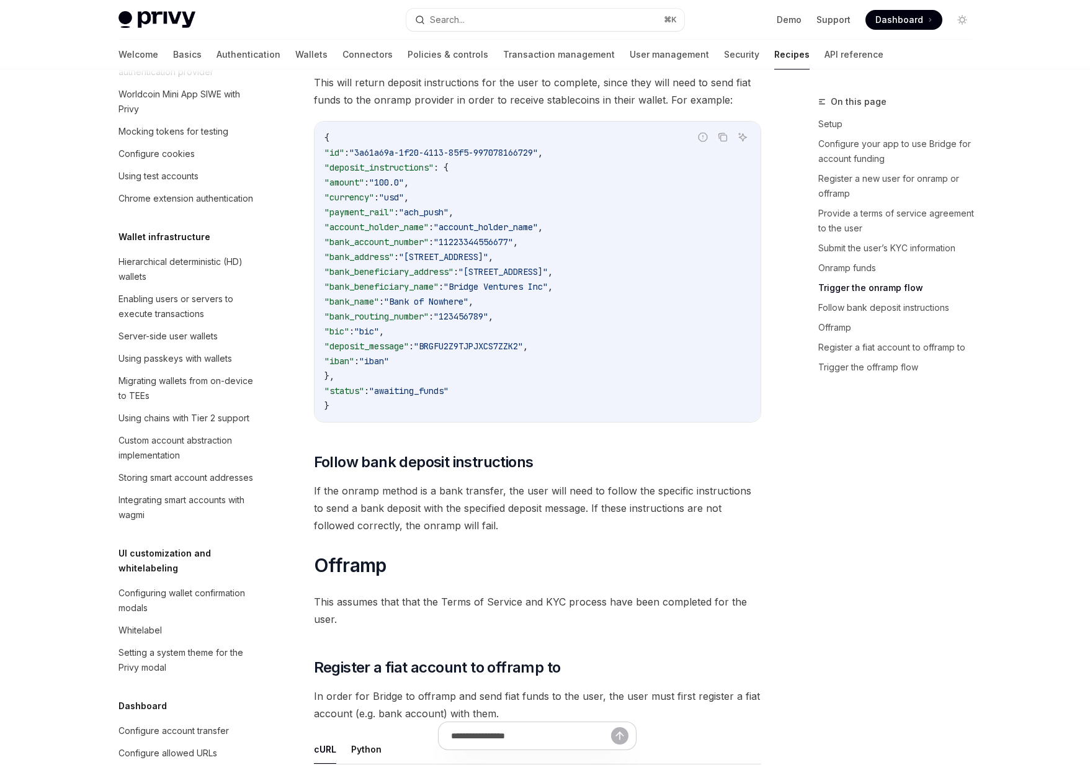
scroll to position [2848, 0]
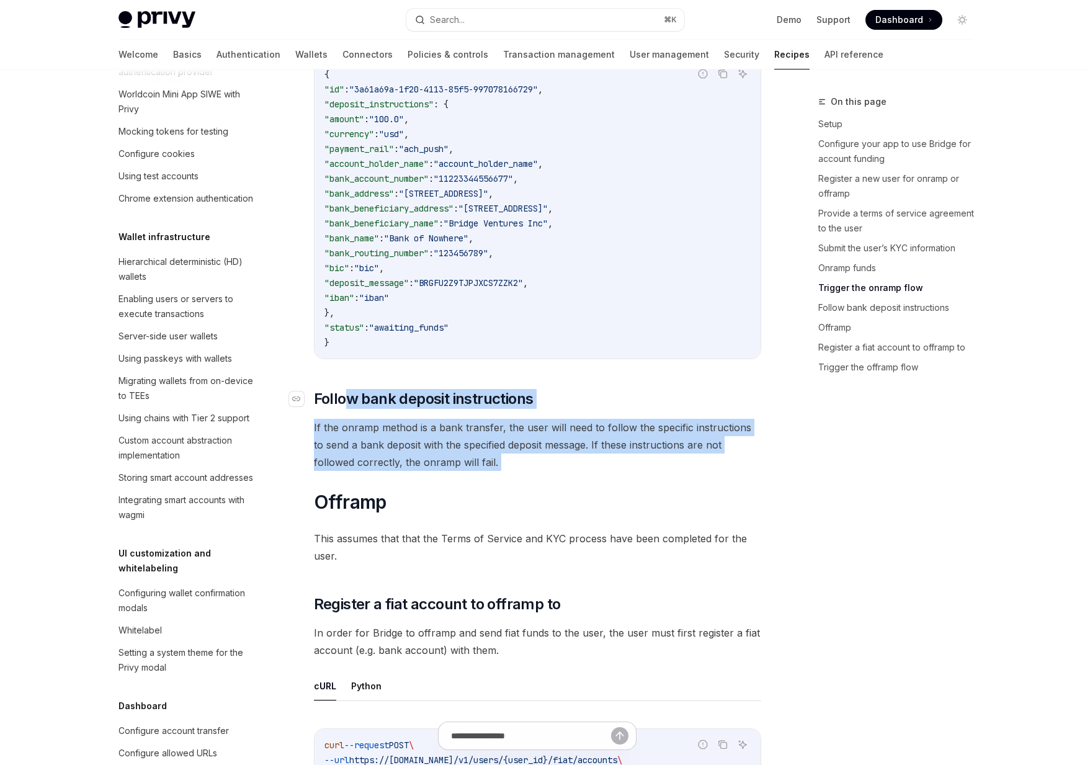
drag, startPoint x: 483, startPoint y: 479, endPoint x: 342, endPoint y: 400, distance: 161.7
click at [342, 400] on span "Follow bank deposit instructions" at bounding box center [424, 399] width 220 height 20
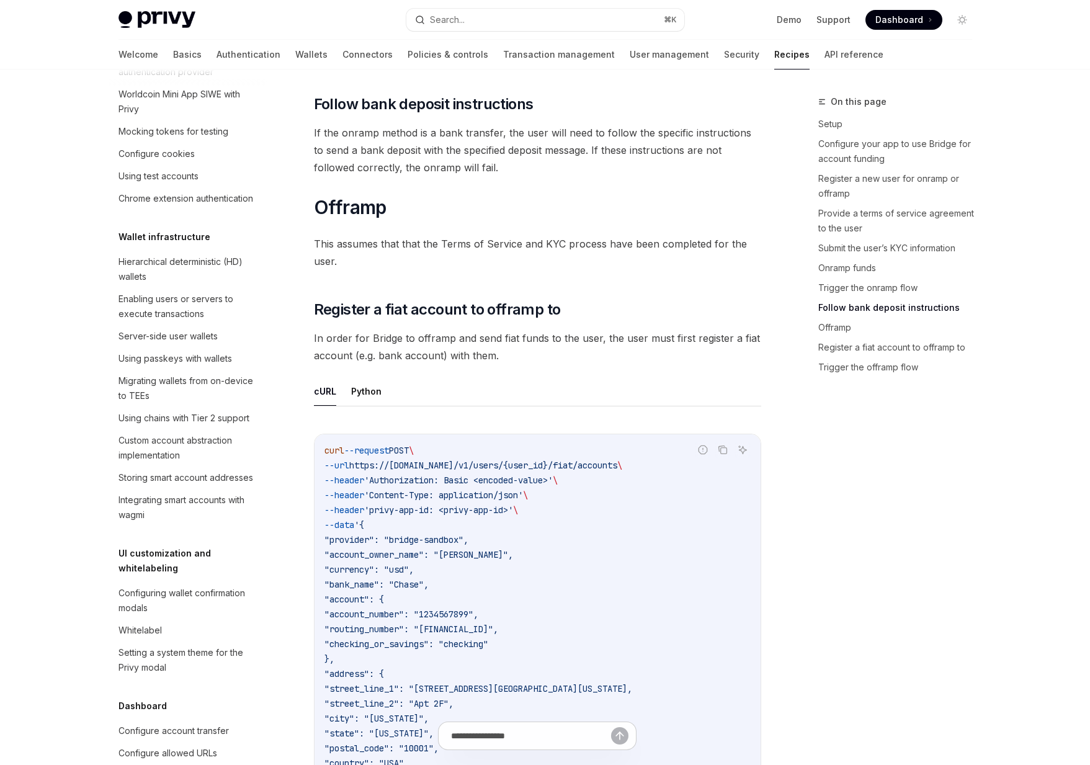
scroll to position [3121, 0]
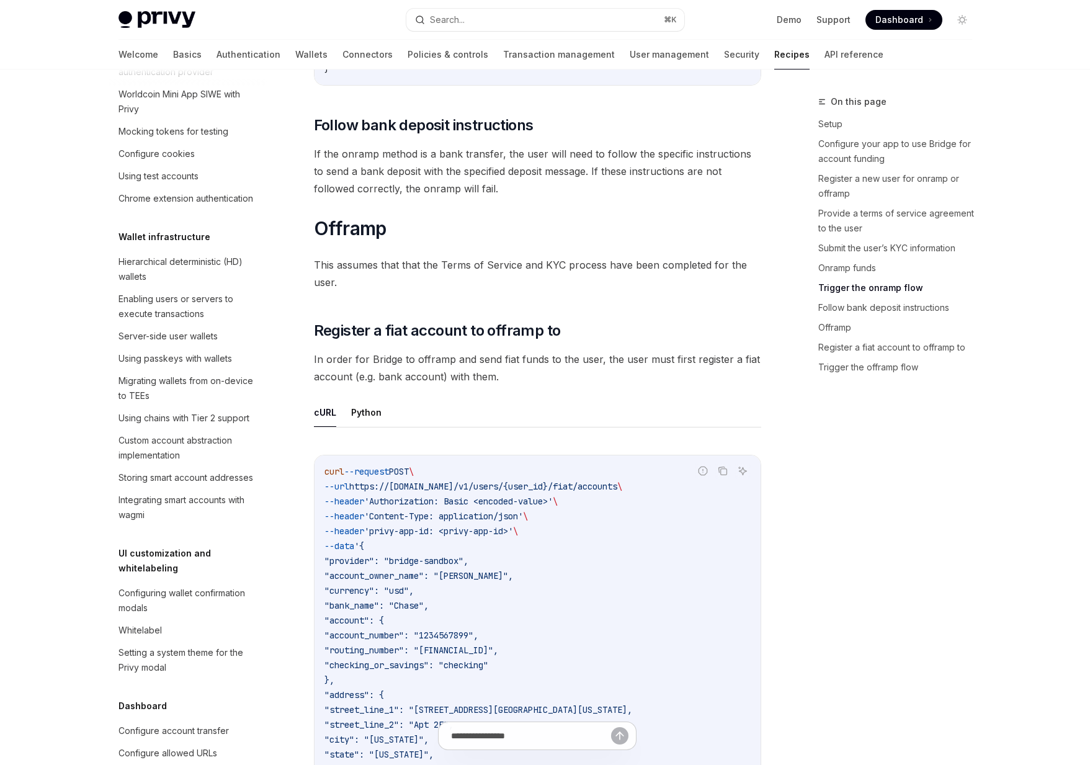
click at [452, 169] on span "If the onramp method is a bank transfer, the user will need to follow the speci…" at bounding box center [537, 171] width 447 height 52
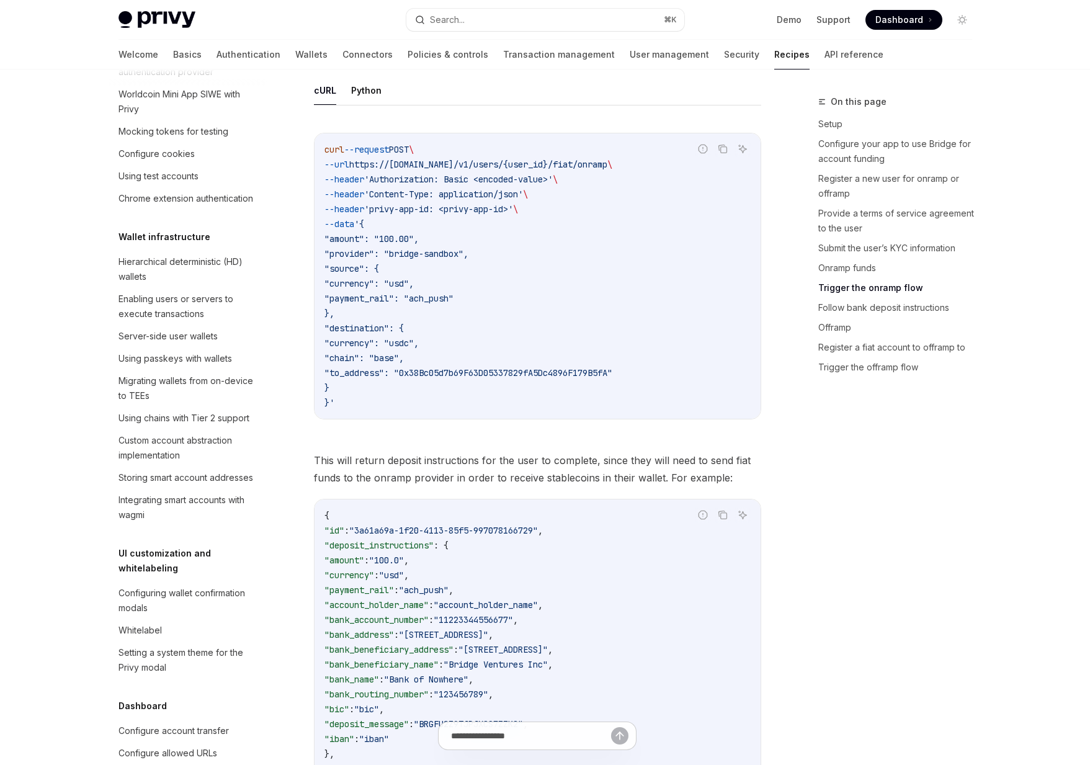
scroll to position [2315, 0]
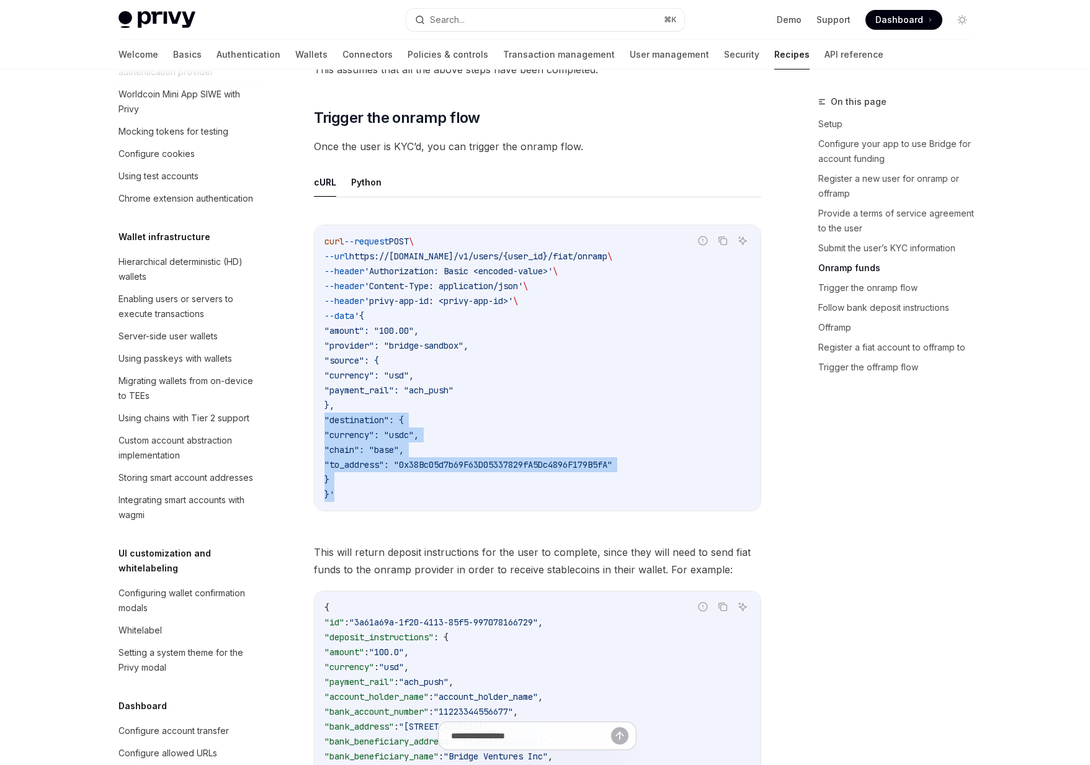
drag, startPoint x: 633, startPoint y: 509, endPoint x: 323, endPoint y: 418, distance: 323.4
click at [323, 418] on div "curl --request POST \ --url https://[DOMAIN_NAME]/v1/users/{user_id}/fiat/onram…" at bounding box center [538, 367] width 446 height 285
click at [452, 55] on link "Recipes" at bounding box center [791, 55] width 35 height 30
type textarea "*"
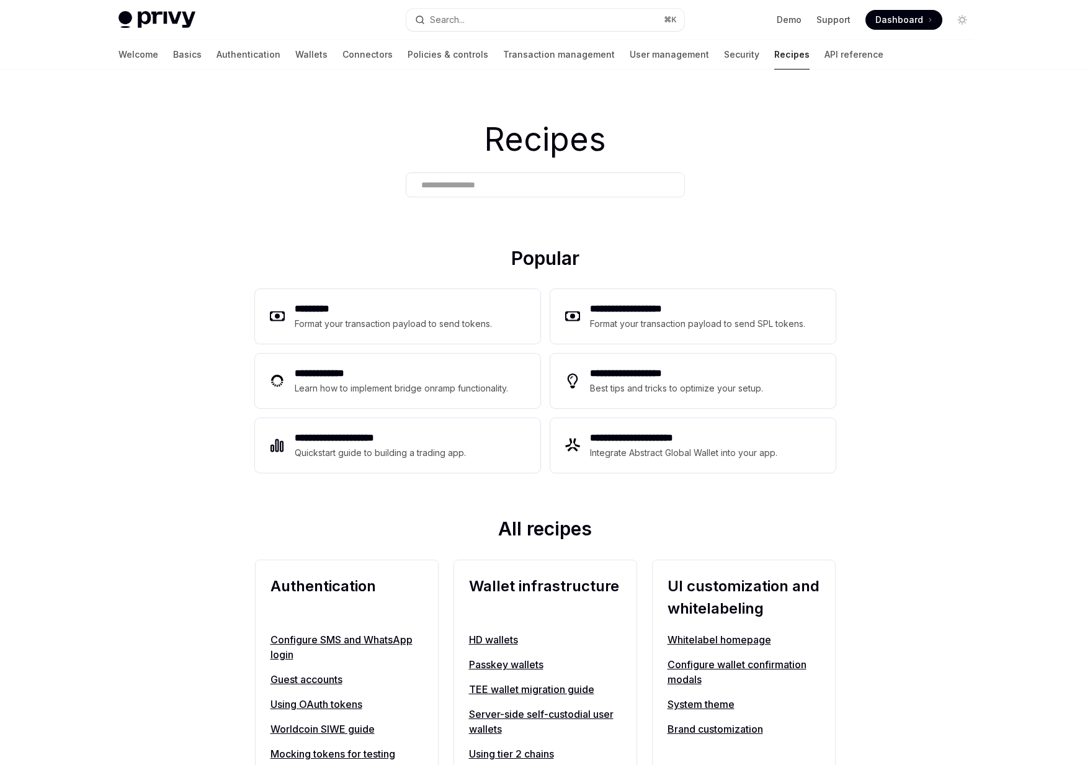
click at [452, 181] on input "text" at bounding box center [545, 185] width 248 height 13
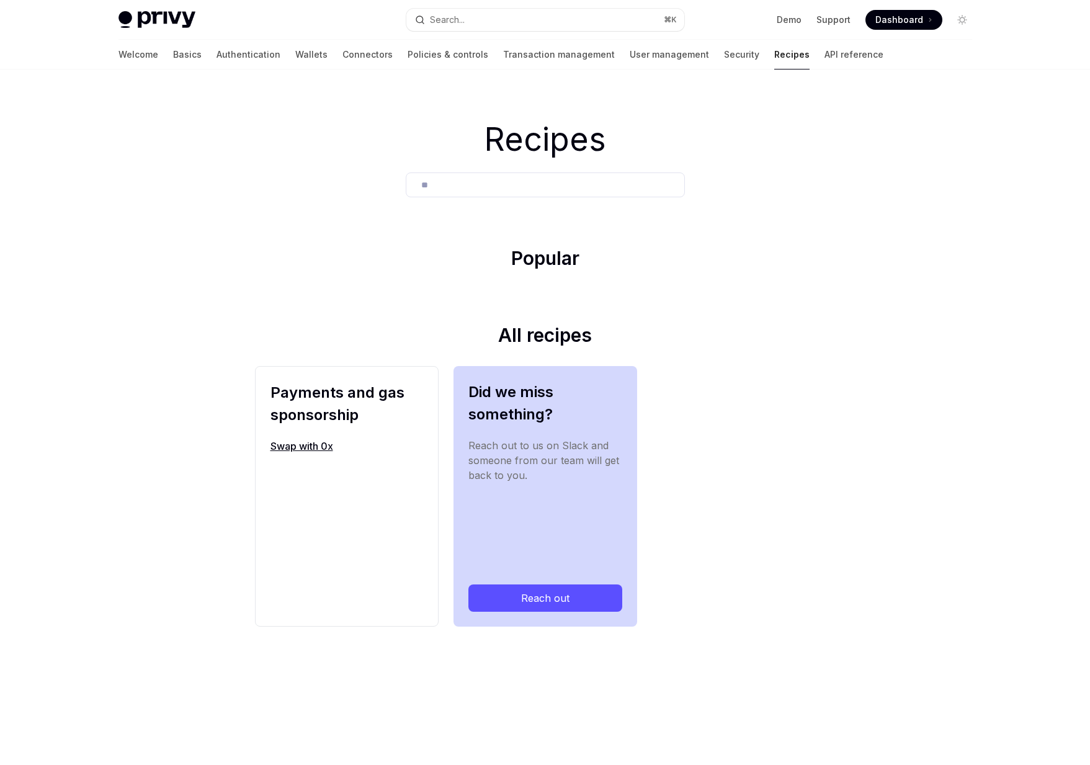
type input "**"
click at [291, 449] on link "Swap with 0x" at bounding box center [347, 446] width 153 height 15
type textarea "*"
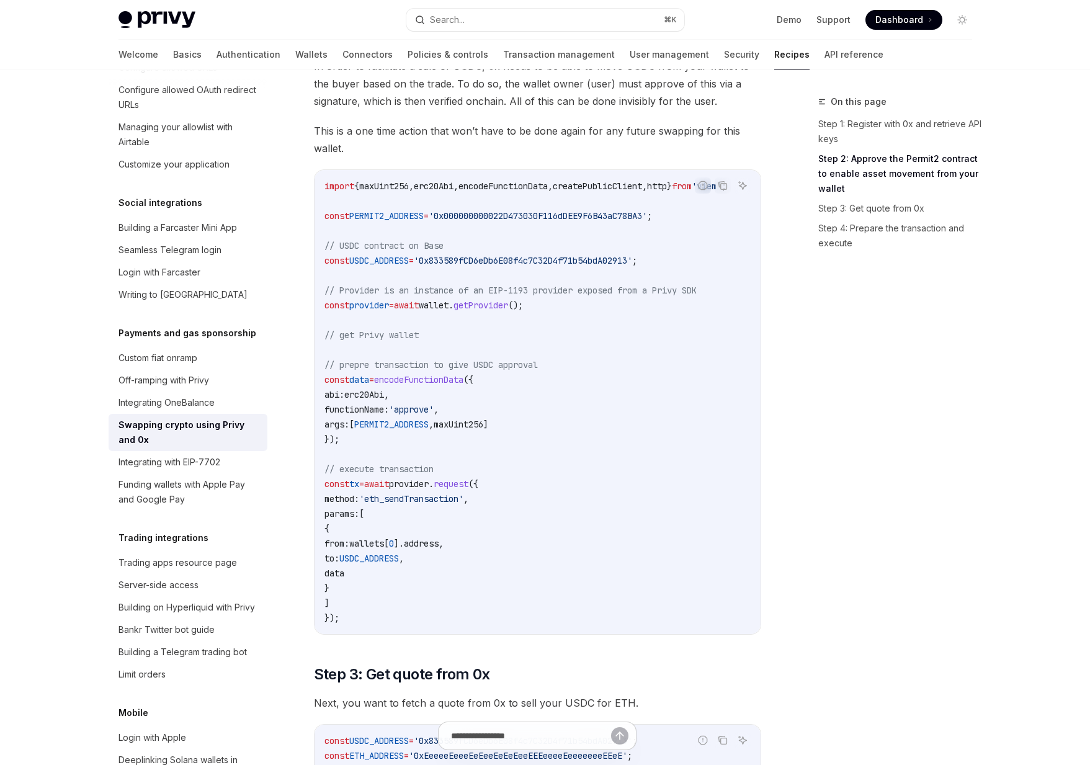
scroll to position [356, 0]
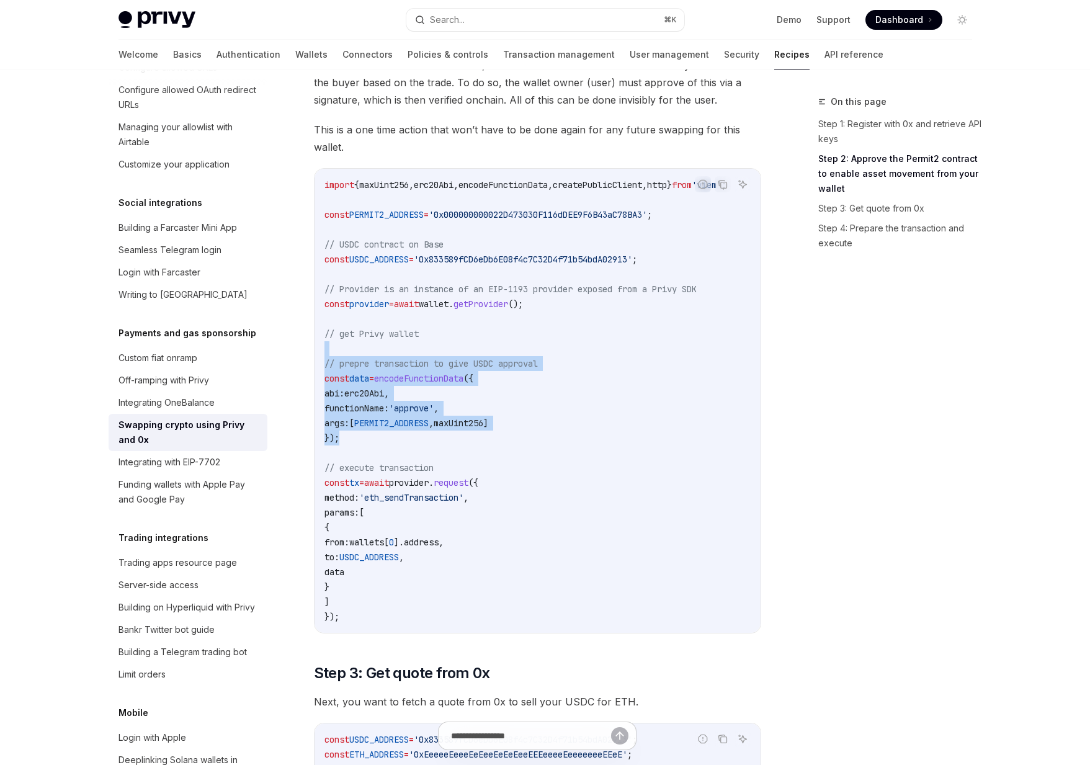
drag, startPoint x: 578, startPoint y: 436, endPoint x: 453, endPoint y: 349, distance: 152.0
click at [452, 349] on code "import { maxUint256 , erc20Abi , encodeFunctionData , createPublicClient , http…" at bounding box center [541, 400] width 432 height 447
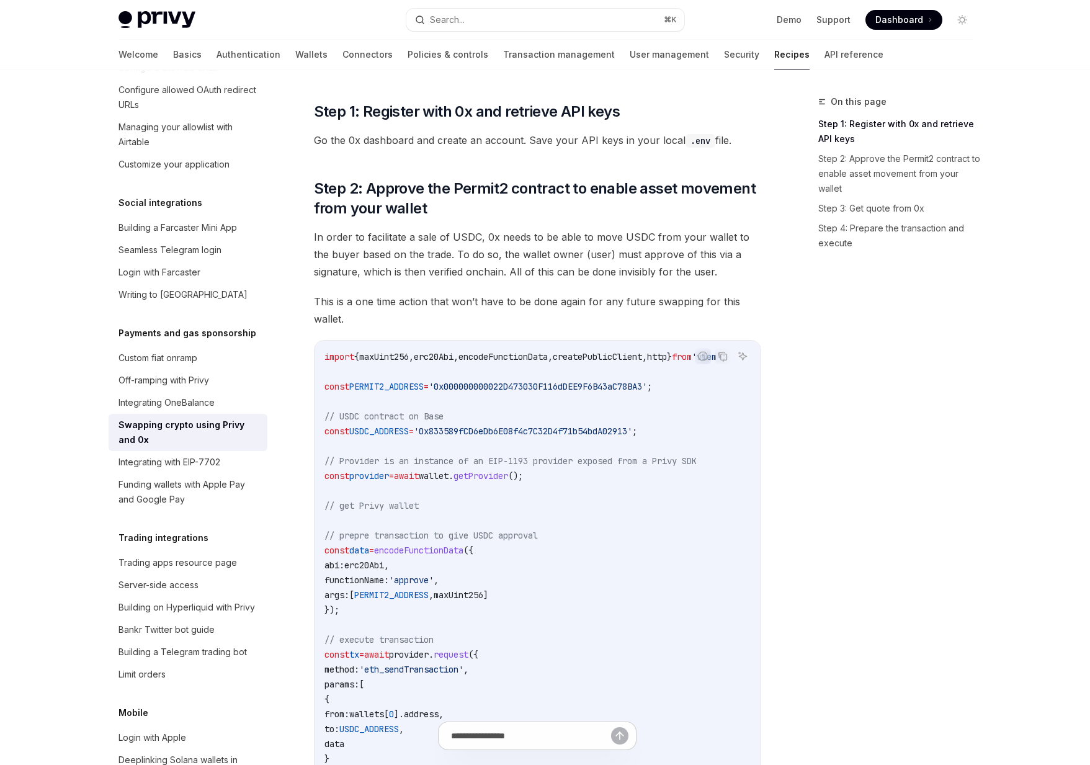
scroll to position [169, 0]
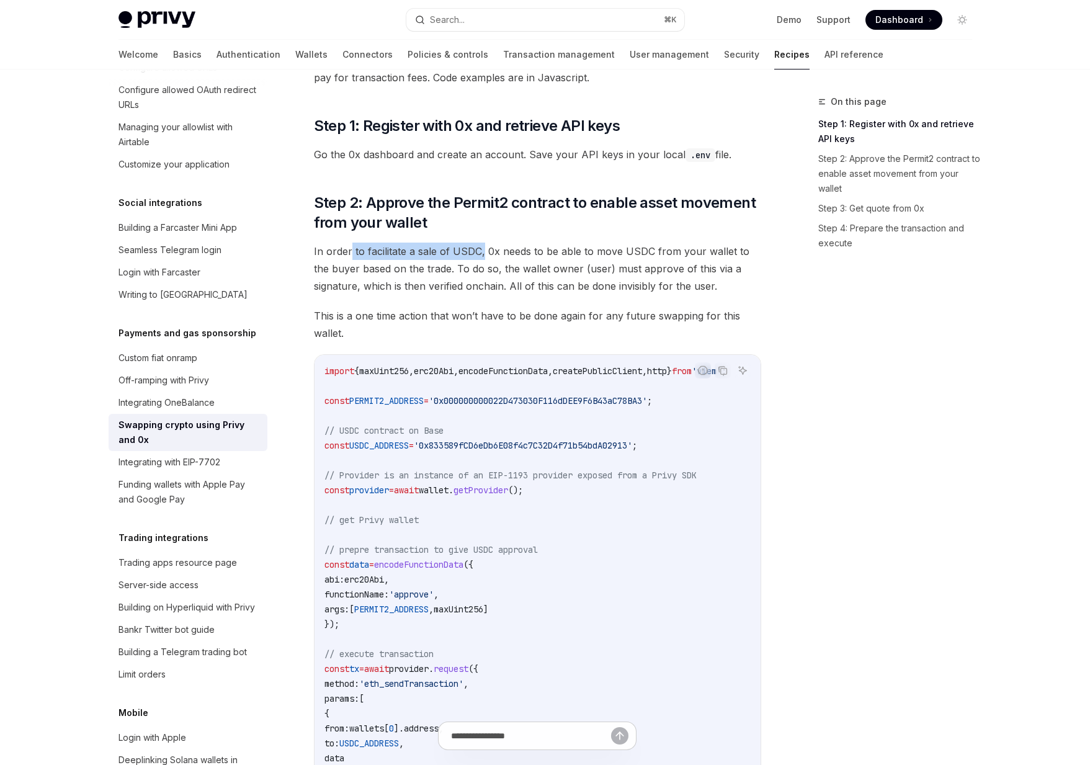
drag, startPoint x: 351, startPoint y: 253, endPoint x: 481, endPoint y: 254, distance: 130.3
click at [452, 254] on span "In order to facilitate a sale of USDC, 0x needs to be able to move USDC from yo…" at bounding box center [537, 269] width 447 height 52
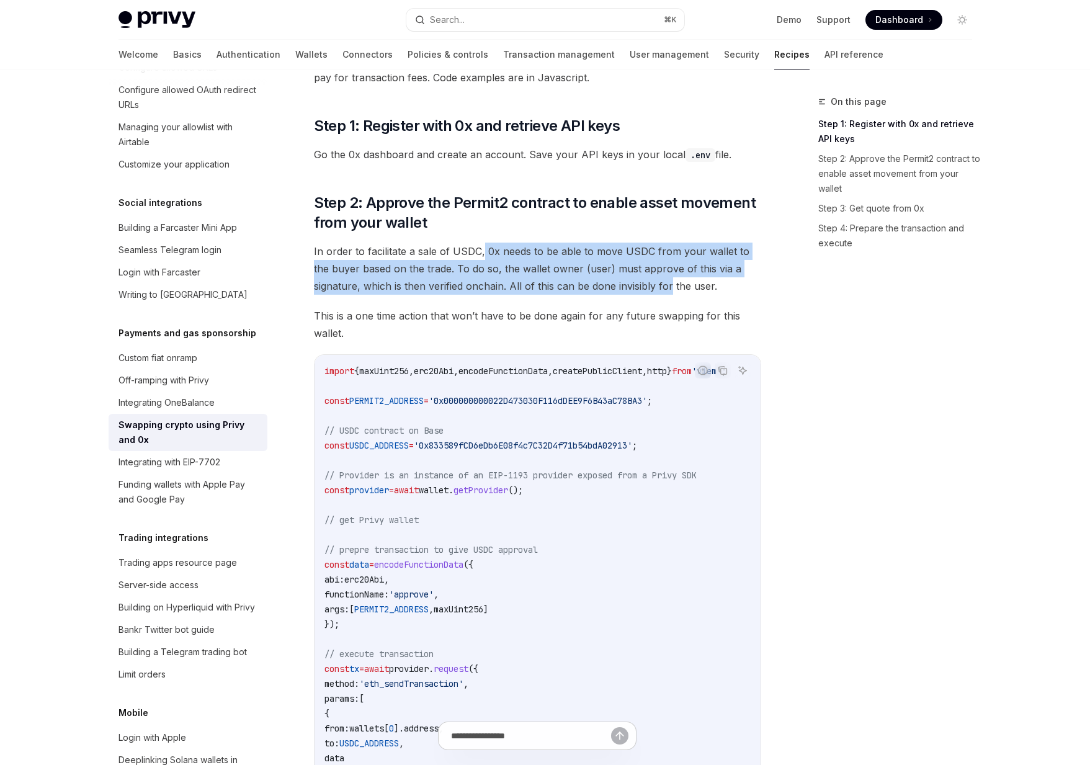
drag, startPoint x: 481, startPoint y: 254, endPoint x: 664, endPoint y: 290, distance: 186.6
click at [452, 290] on span "In order to facilitate a sale of USDC, 0x needs to be able to move USDC from yo…" at bounding box center [537, 269] width 447 height 52
drag, startPoint x: 664, startPoint y: 290, endPoint x: 598, endPoint y: 248, distance: 78.5
click at [452, 248] on span "In order to facilitate a sale of USDC, 0x needs to be able to move USDC from yo…" at bounding box center [537, 269] width 447 height 52
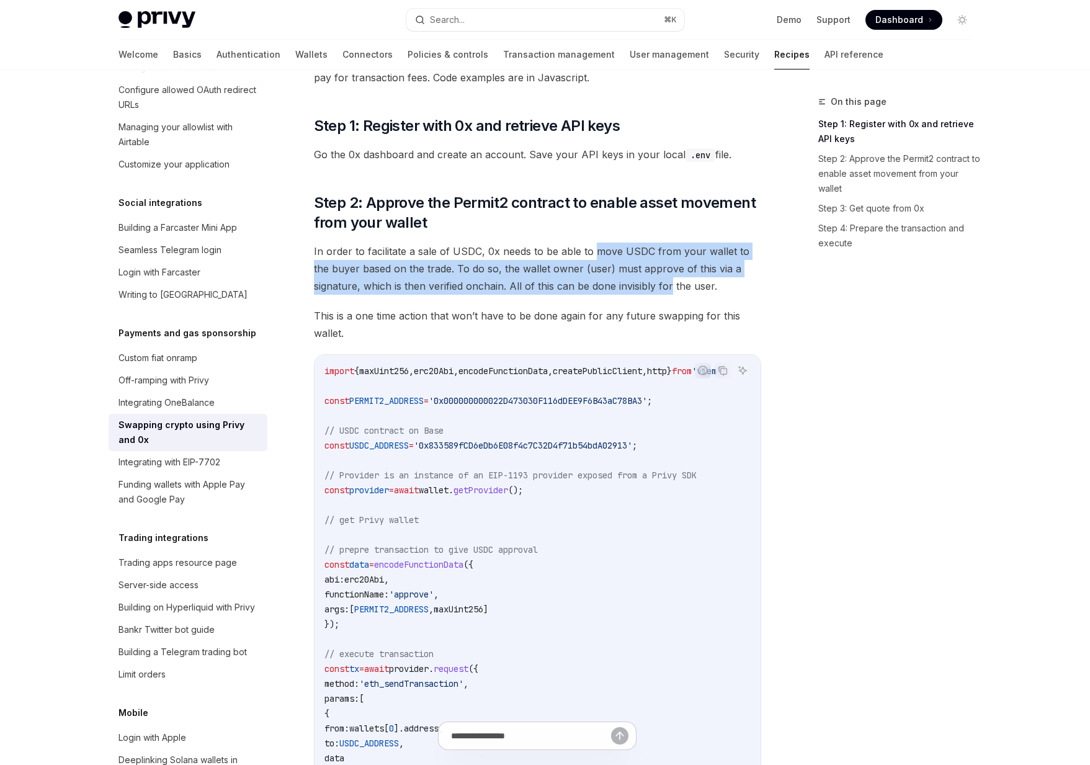
click at [452, 248] on span "In order to facilitate a sale of USDC, 0x needs to be able to move USDC from yo…" at bounding box center [537, 269] width 447 height 52
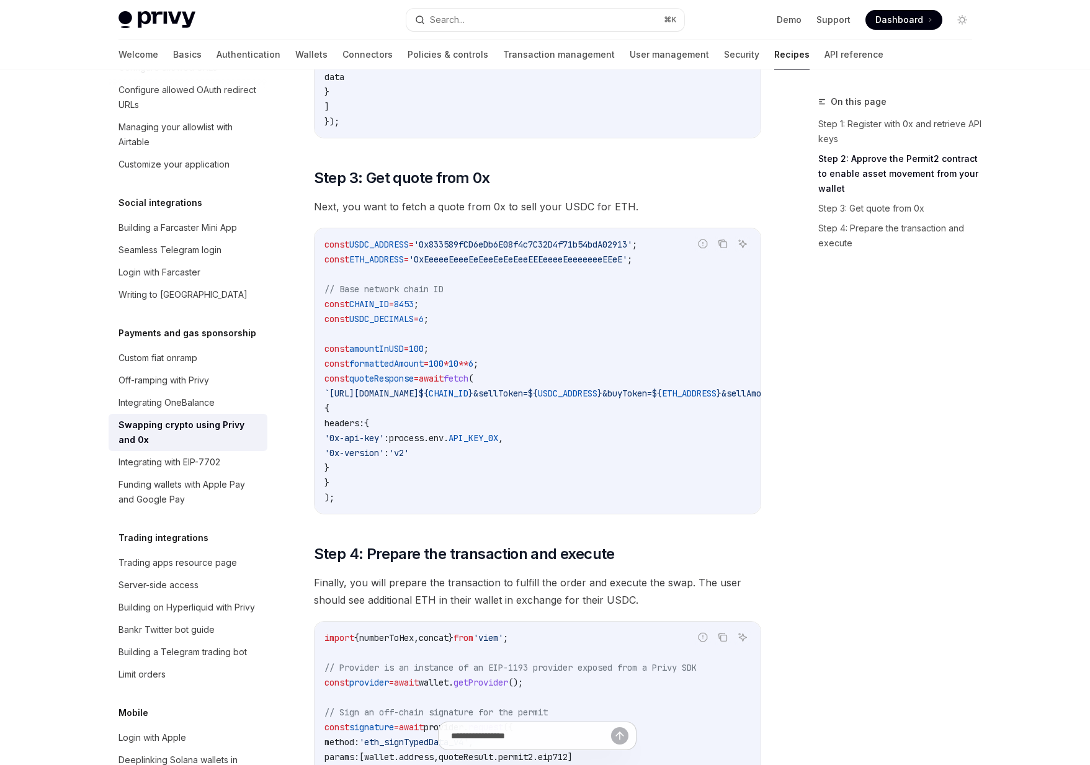
scroll to position [876, 0]
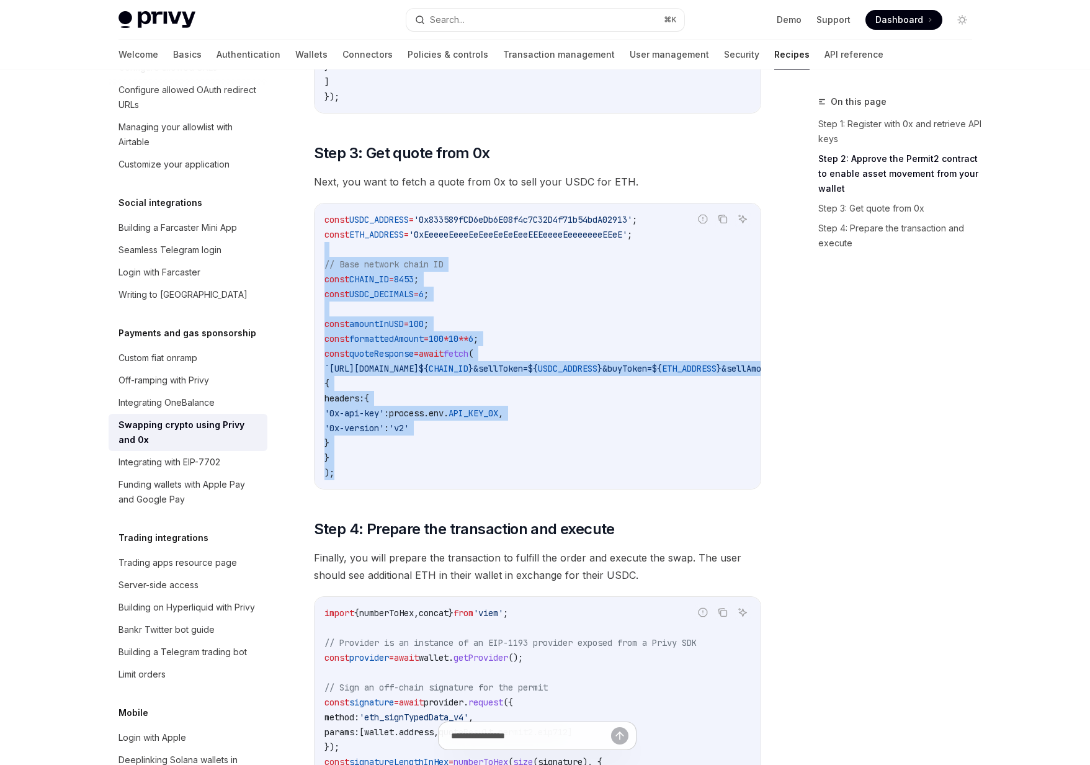
drag, startPoint x: 395, startPoint y: 247, endPoint x: 504, endPoint y: 483, distance: 259.6
click at [452, 480] on code "const USDC_ADDRESS = '0x833589fCD6eDb6E08f4c7C32D4f71b54bdA02913' ; const ETH_A…" at bounding box center [677, 346] width 705 height 268
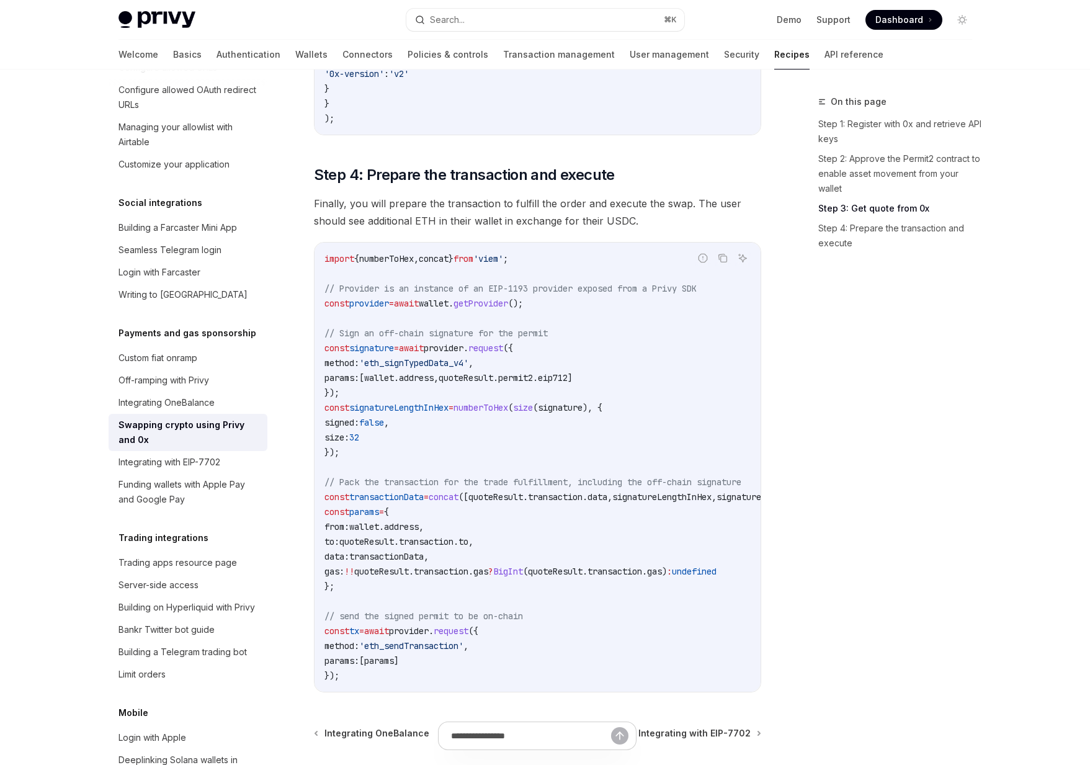
scroll to position [1298, 0]
